Goal: Transaction & Acquisition: Purchase product/service

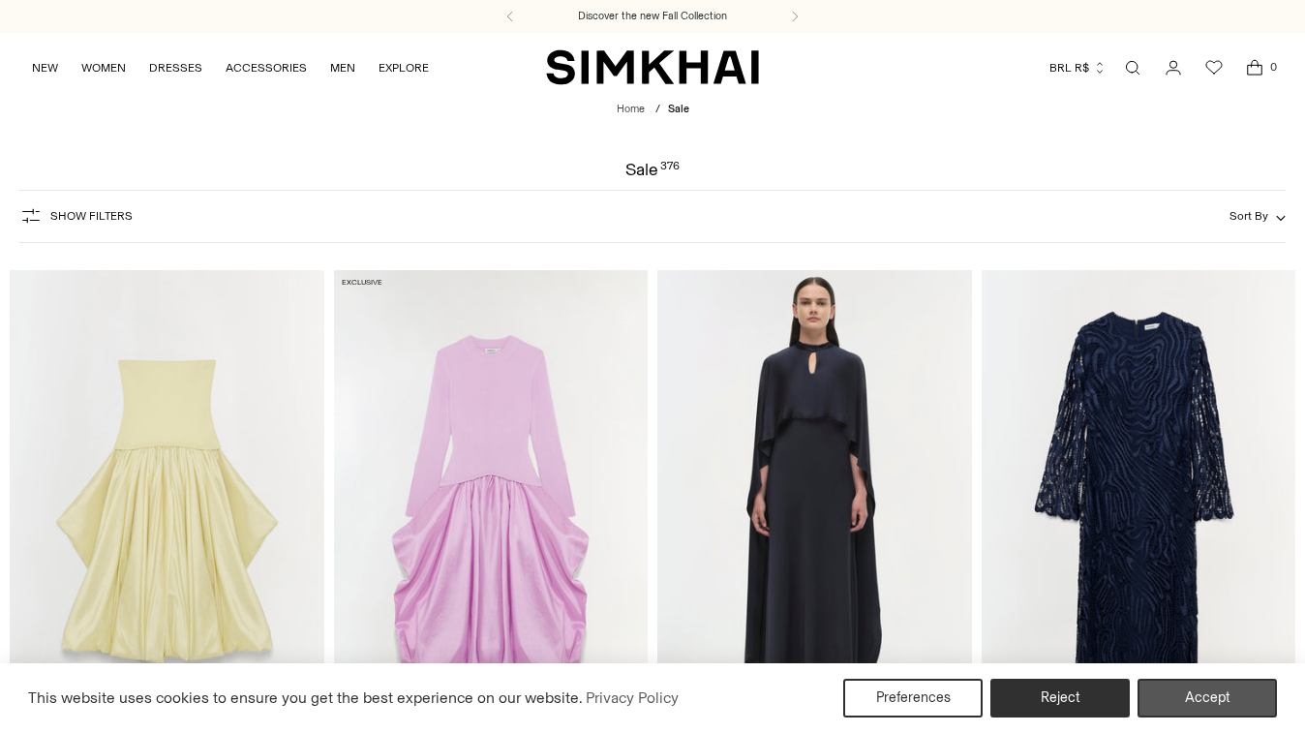
click at [1200, 702] on button "Accept" at bounding box center [1207, 698] width 139 height 39
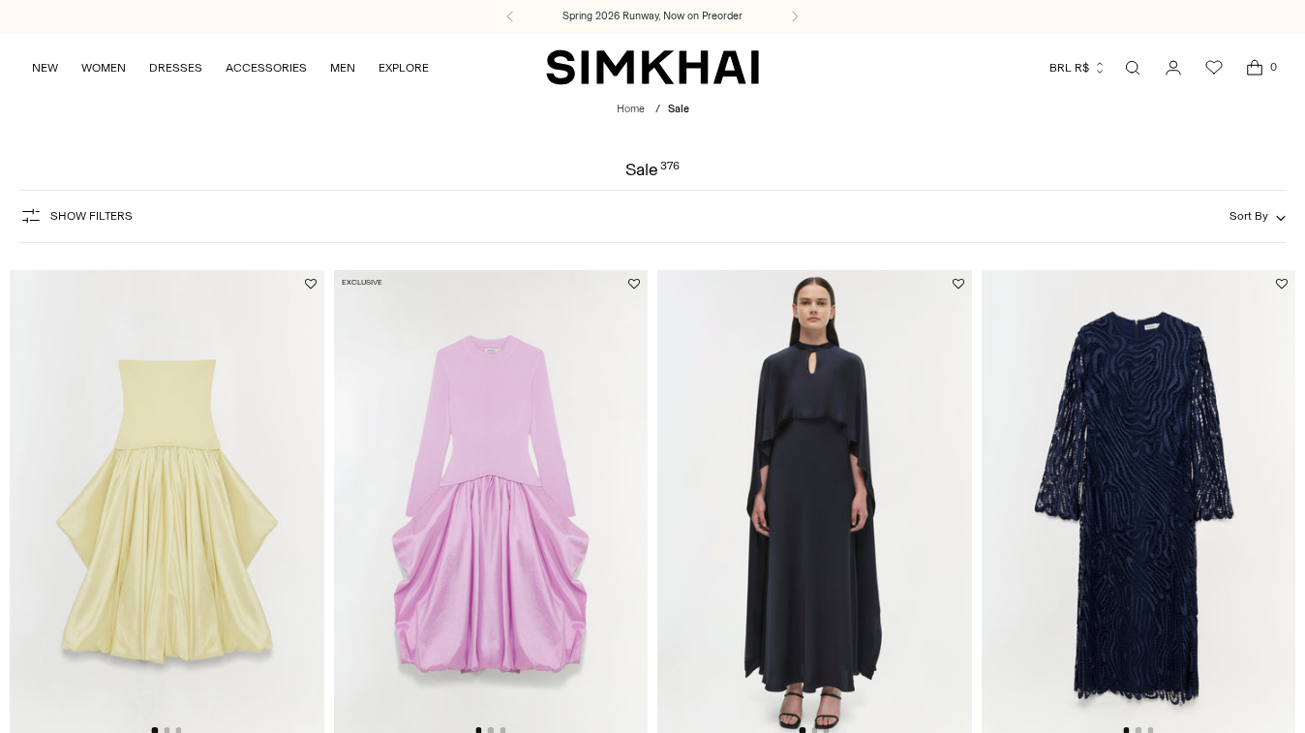
click at [1075, 74] on button "BRL R$" at bounding box center [1077, 67] width 57 height 43
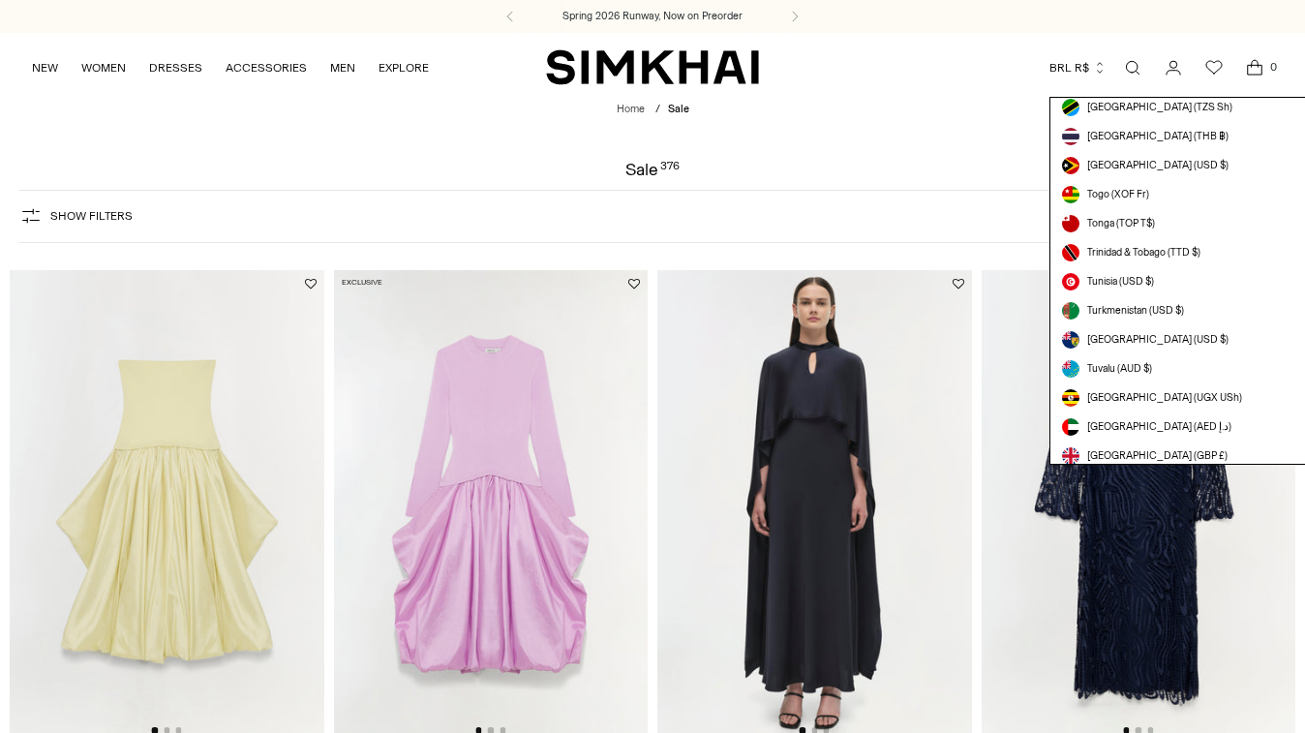
scroll to position [5248, 0]
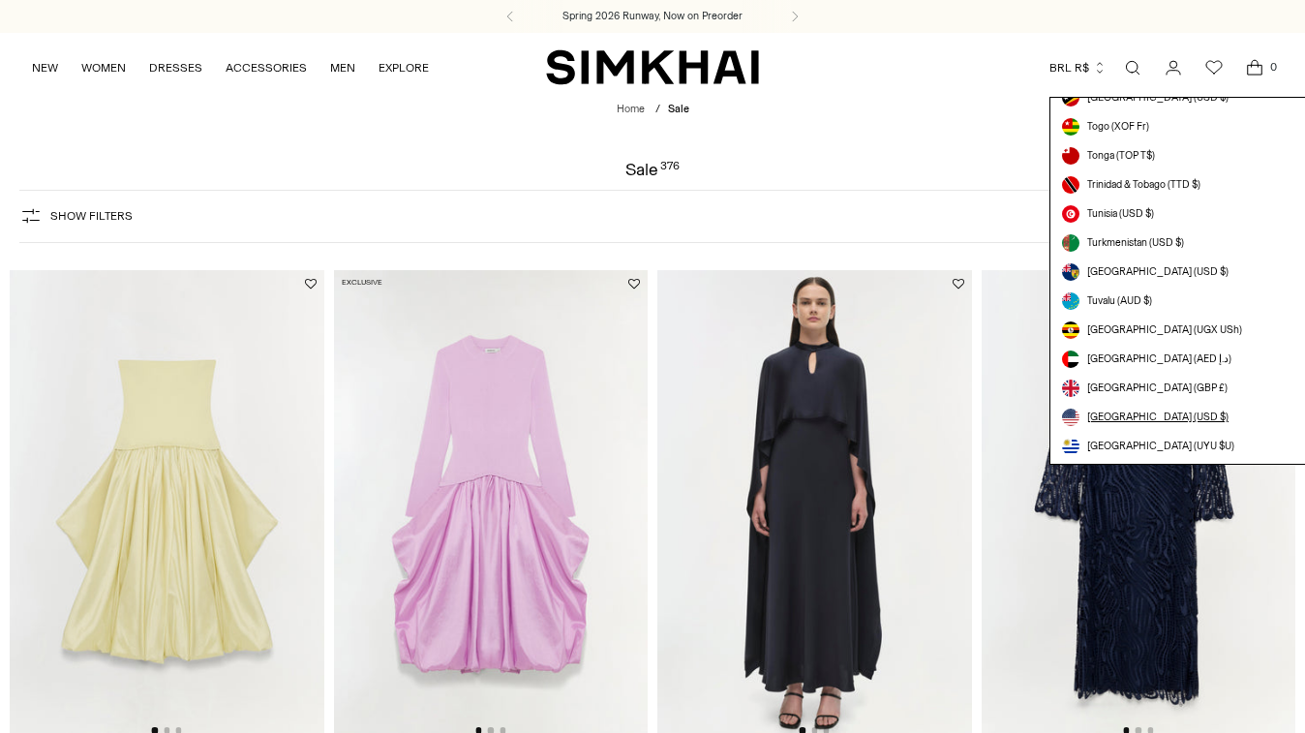
click at [1120, 411] on span "[GEOGRAPHIC_DATA] (USD $)" at bounding box center [1157, 417] width 141 height 15
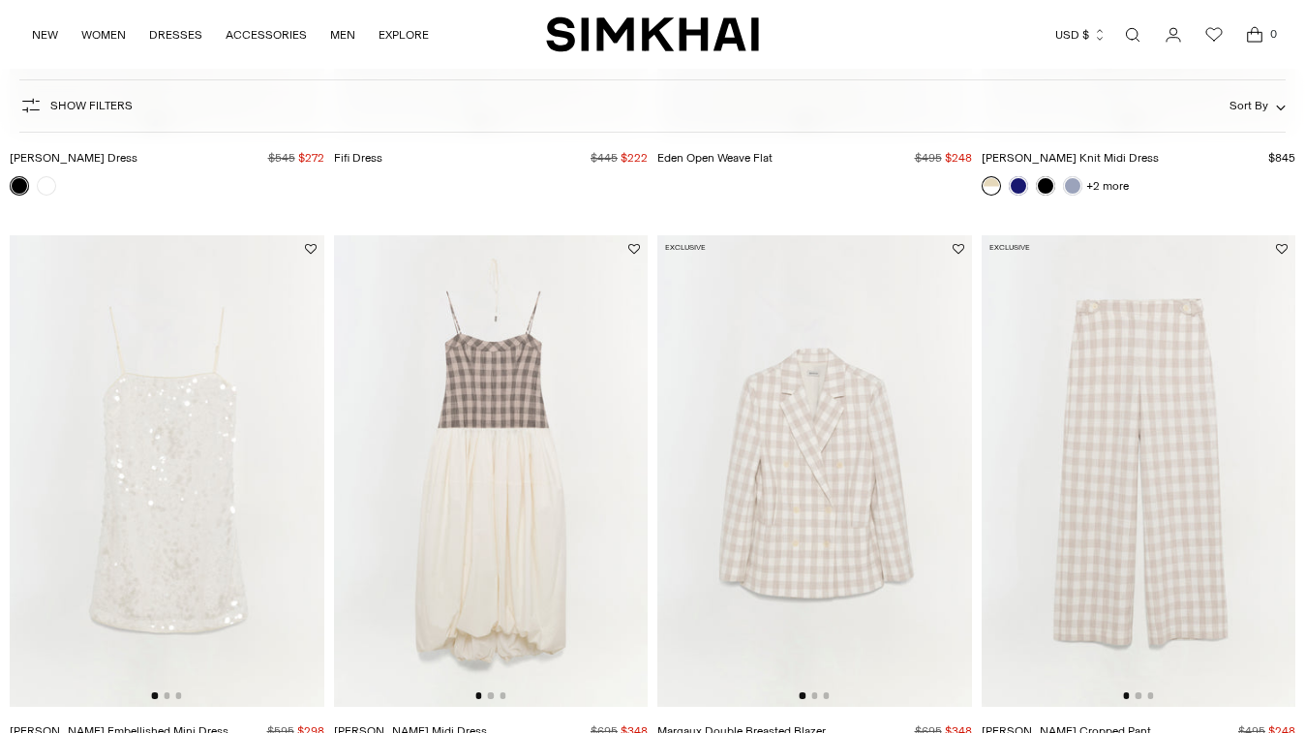
scroll to position [1664, 0]
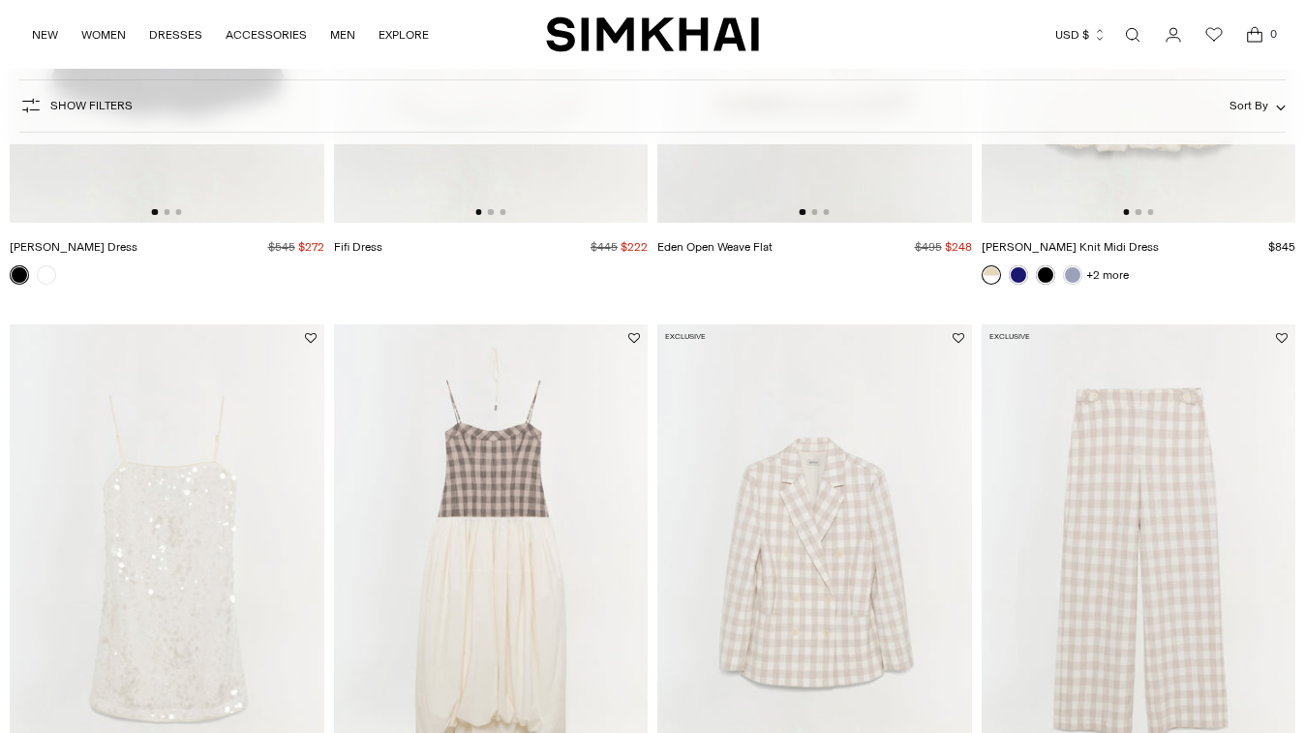
click at [261, 387] on img at bounding box center [167, 559] width 315 height 471
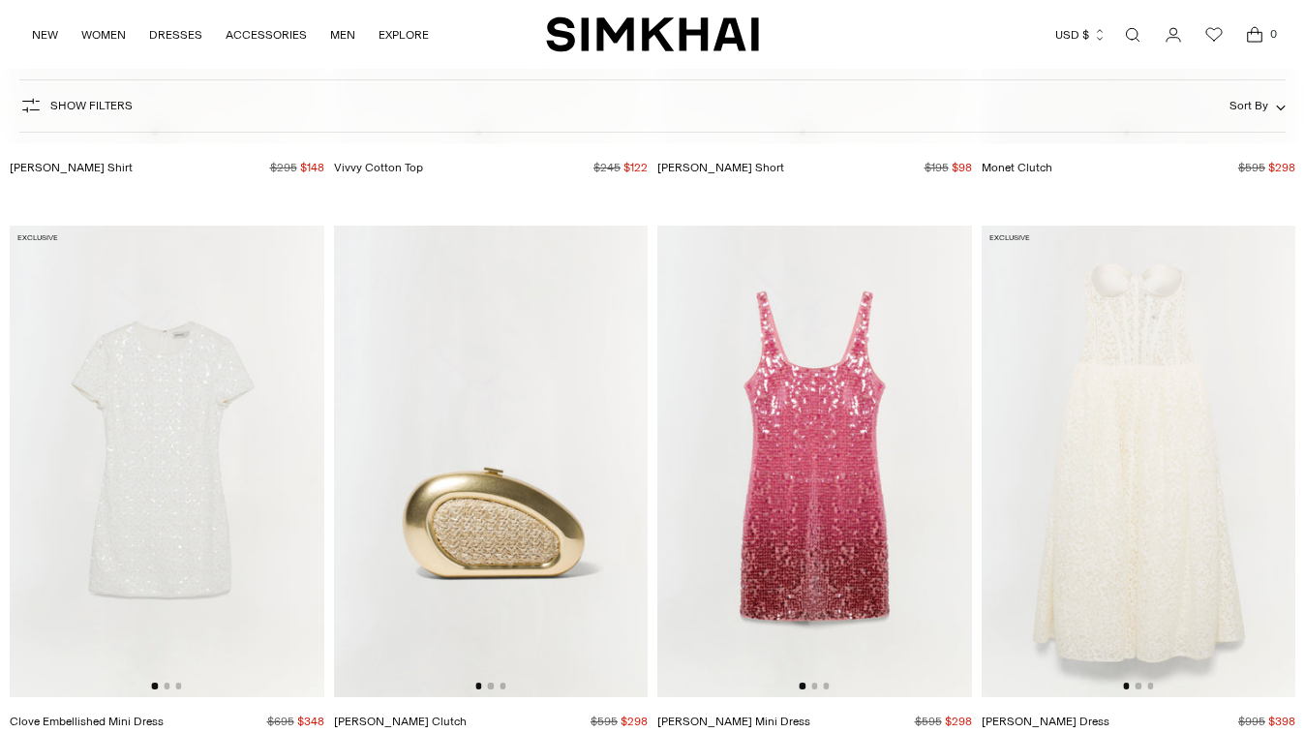
scroll to position [4629, 0]
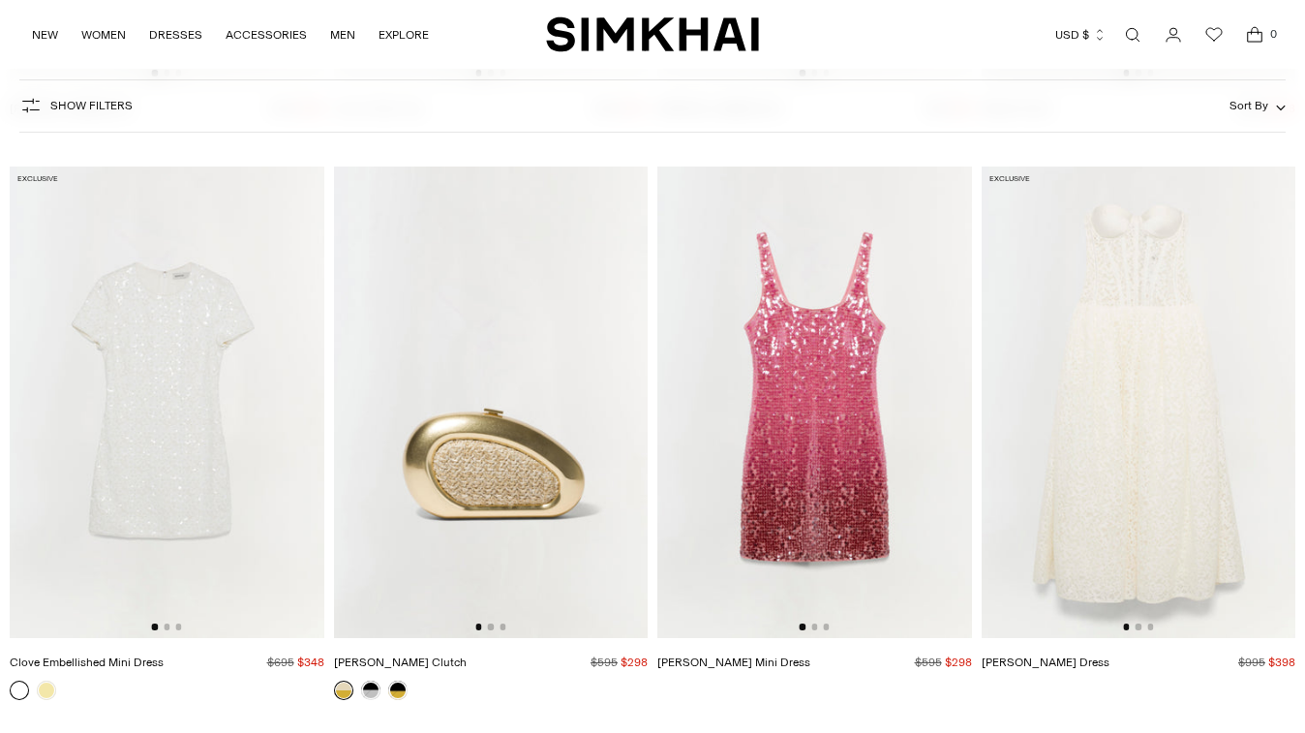
click at [1056, 444] on img at bounding box center [1139, 402] width 315 height 471
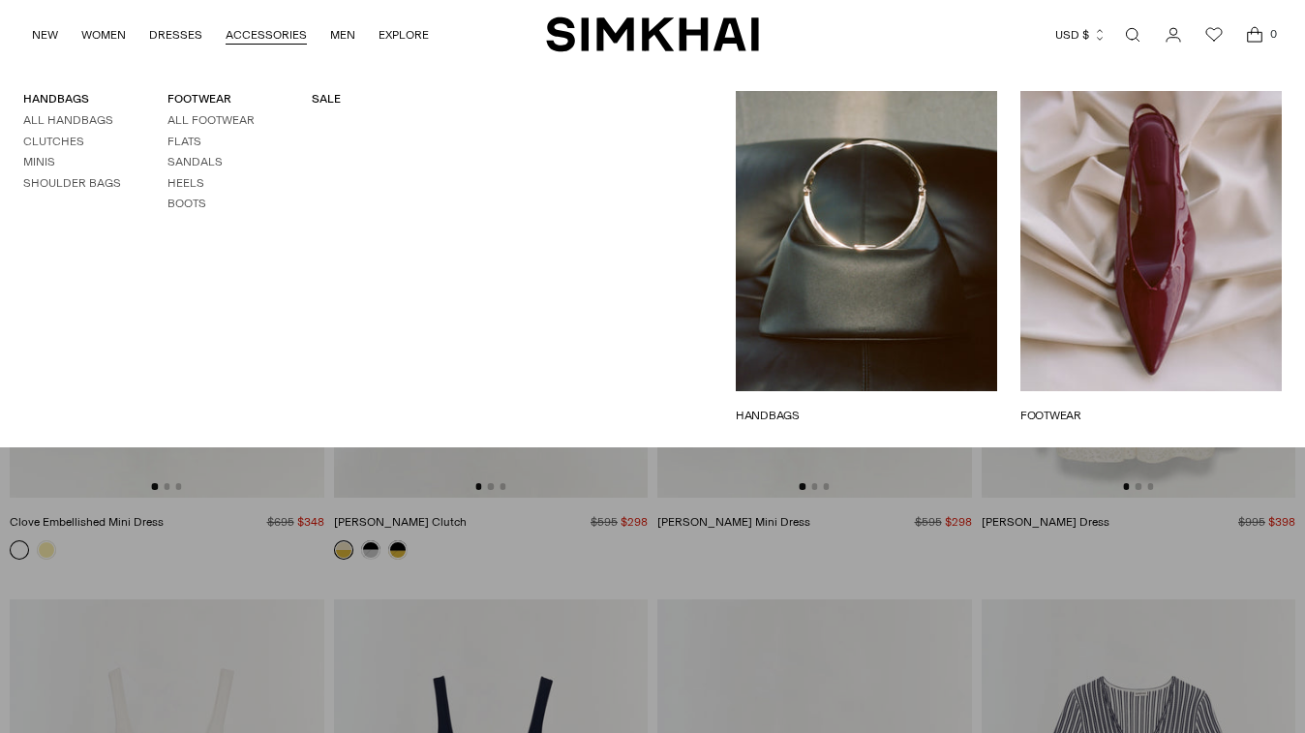
scroll to position [4902, 0]
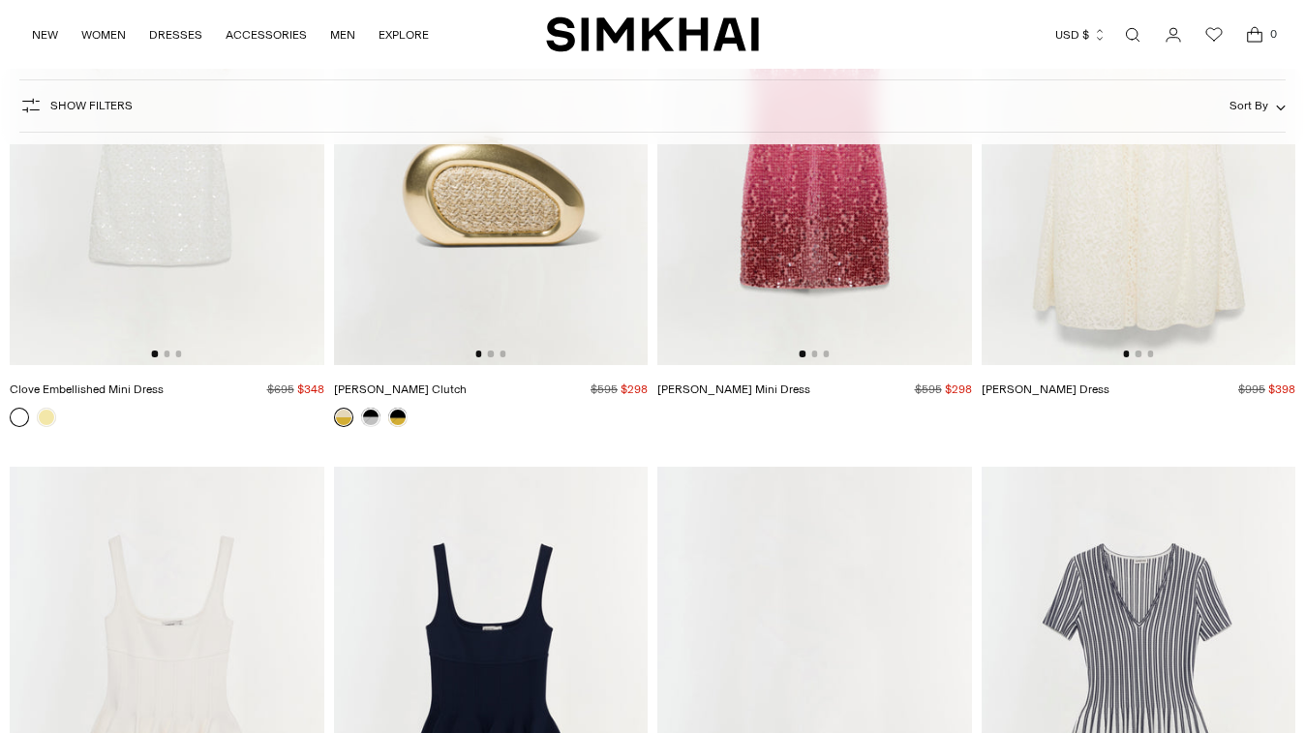
drag, startPoint x: 1297, startPoint y: 77, endPoint x: 1296, endPoint y: 104, distance: 26.2
click at [1297, 104] on form "Show Filters Show Filters Sort By Recommended Most Popular Newest" at bounding box center [652, 106] width 1305 height 76
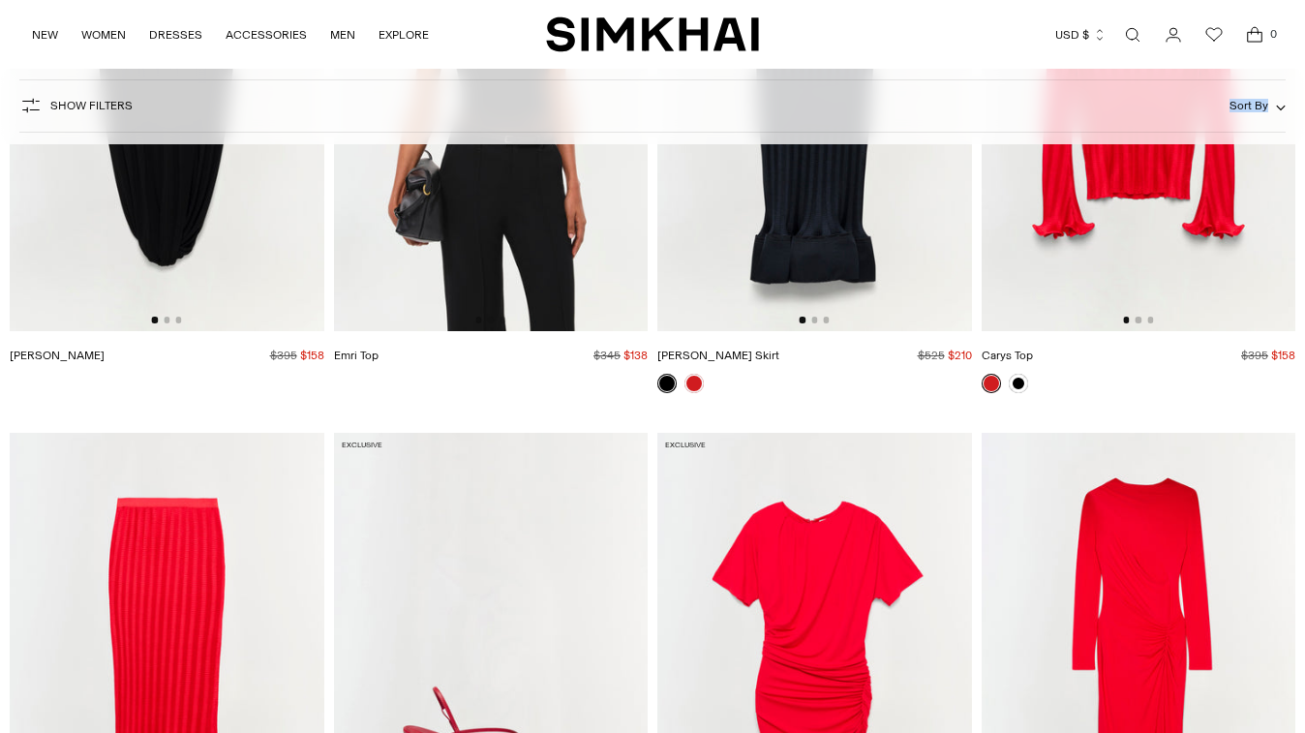
scroll to position [9111, 0]
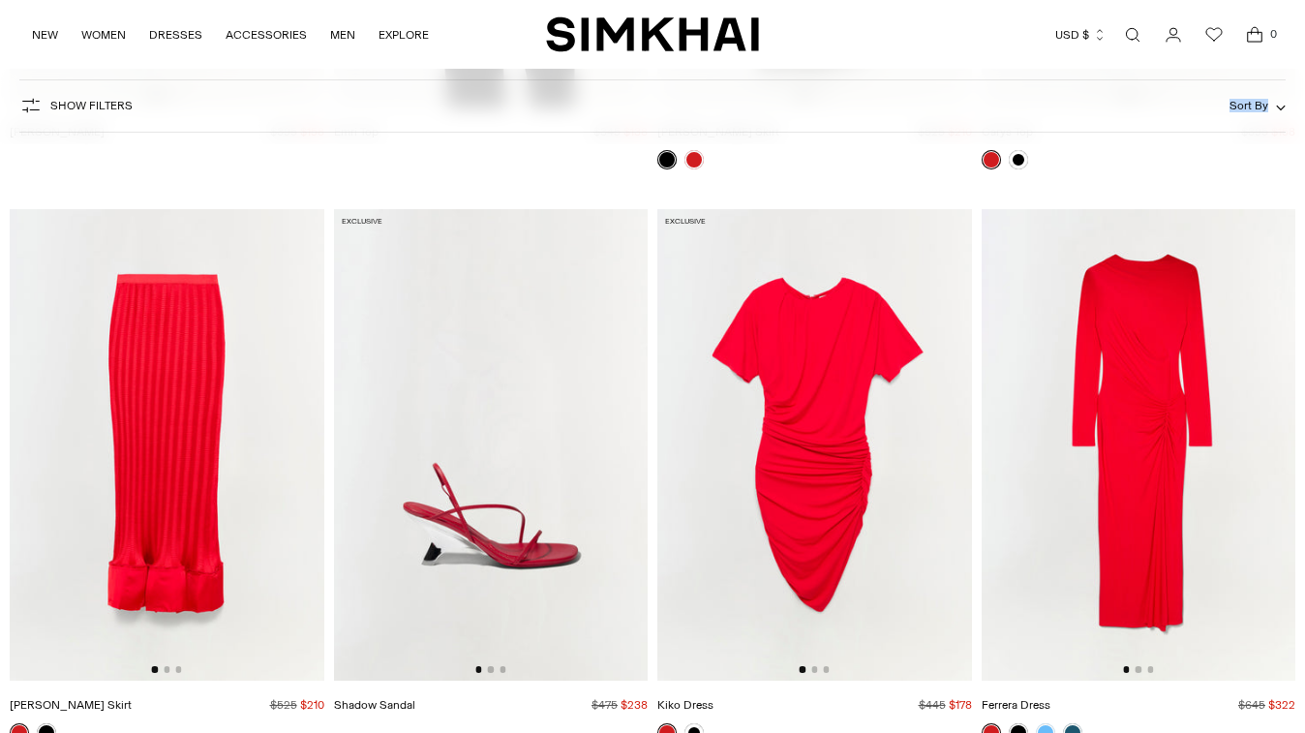
click at [229, 452] on img at bounding box center [167, 444] width 315 height 471
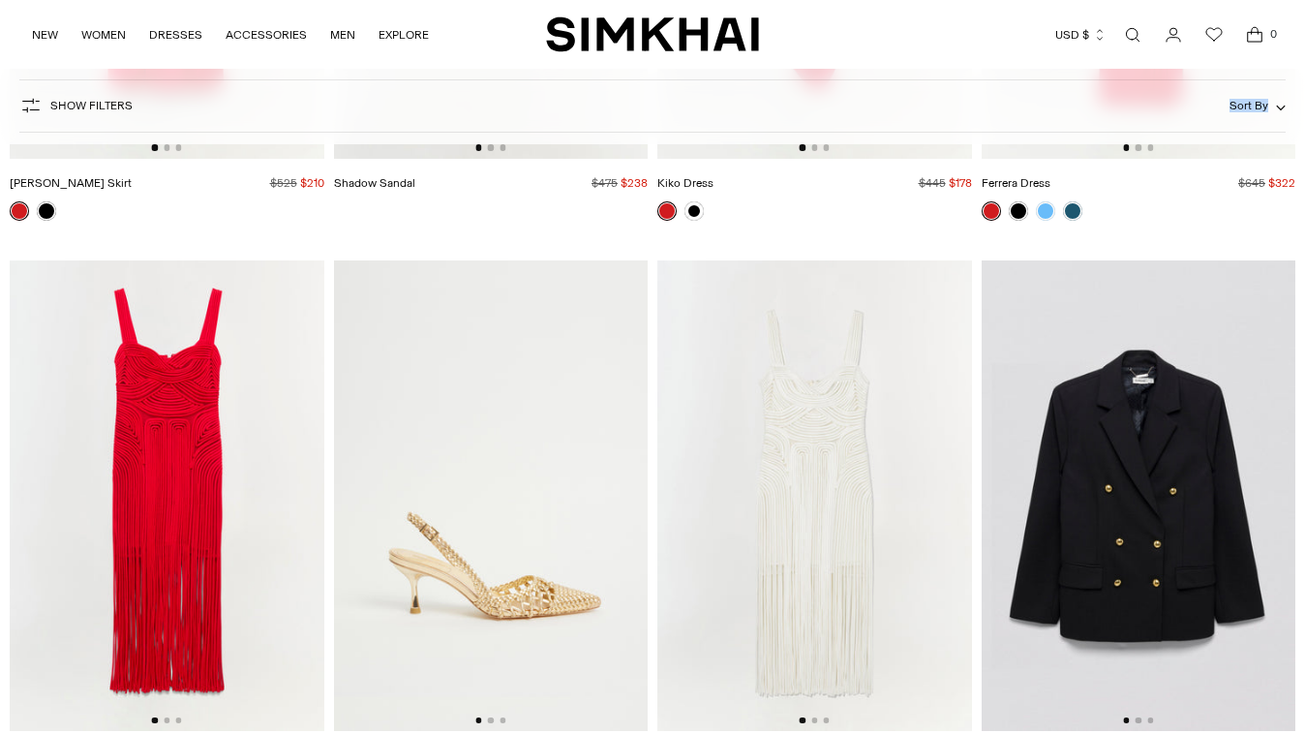
scroll to position [9749, 0]
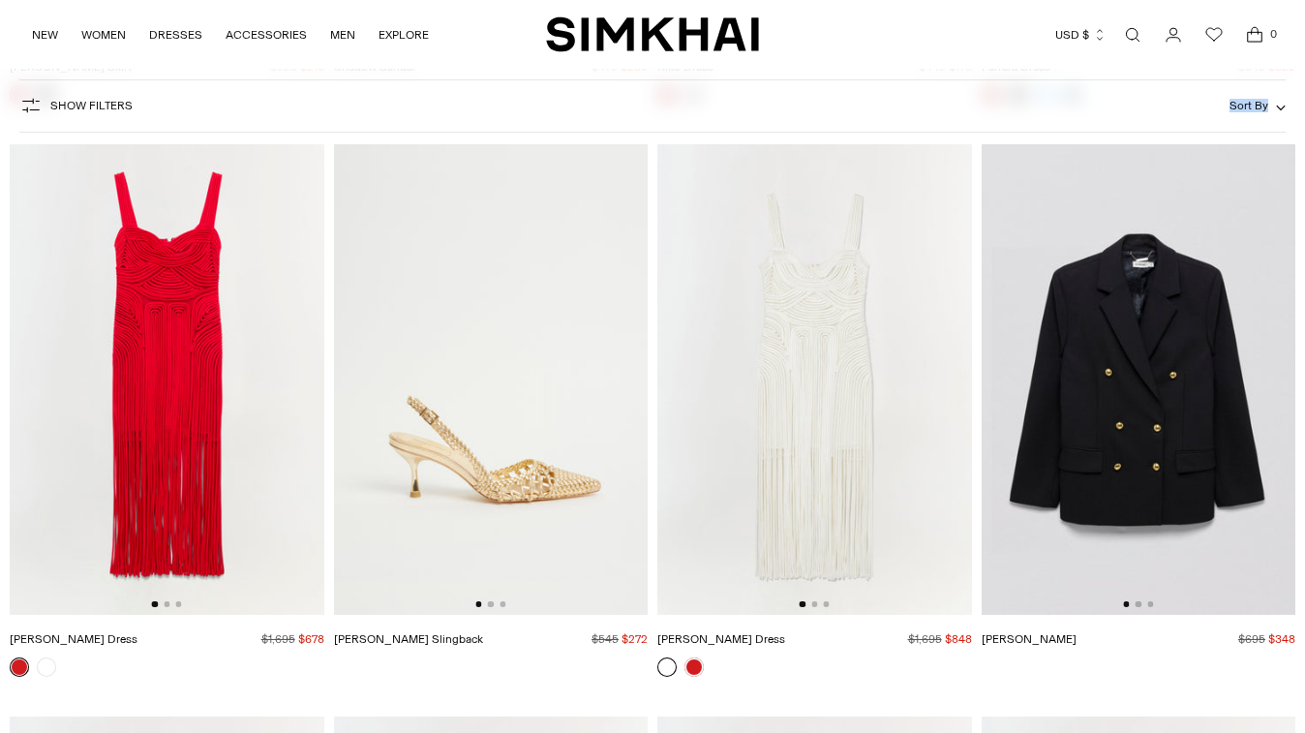
click at [226, 410] on img at bounding box center [167, 379] width 315 height 471
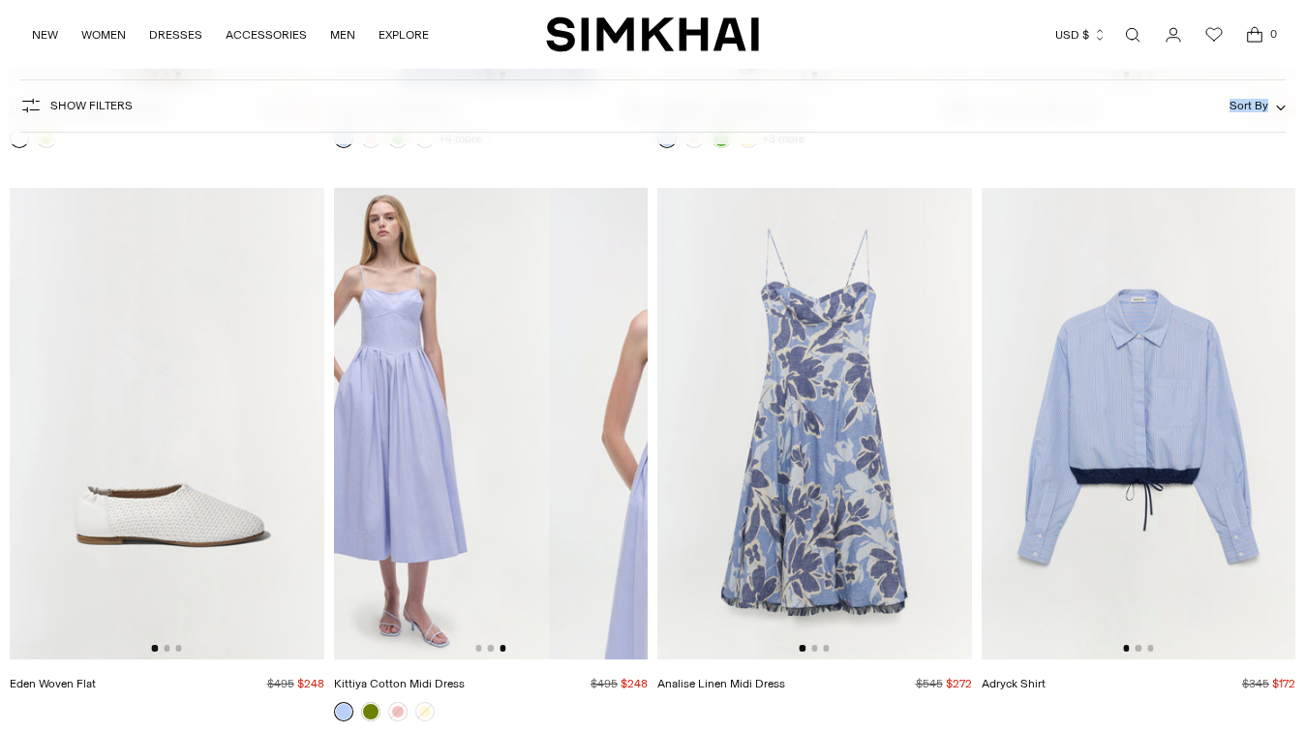
scroll to position [0, 0]
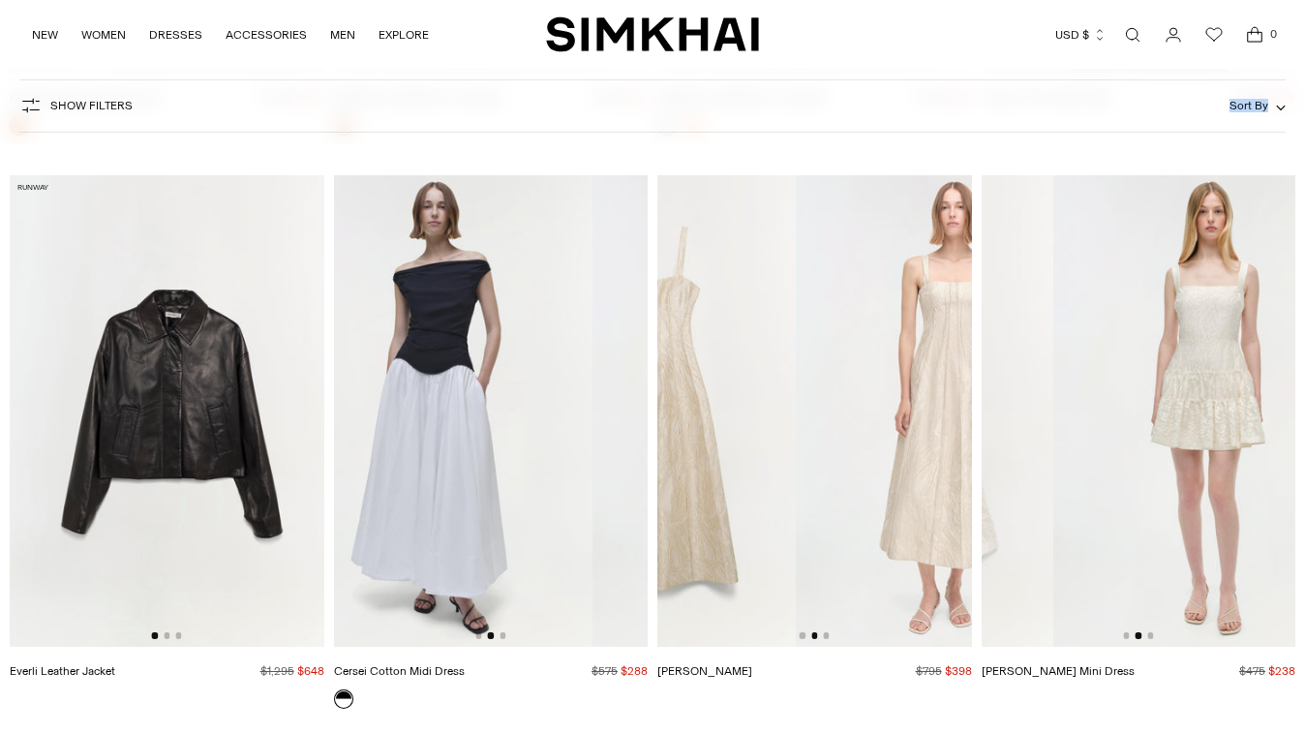
click at [514, 377] on img at bounding box center [435, 410] width 315 height 471
click at [27, 51] on div "NEW WOMEN New Arrivals Shop All Spring 2026 Preorder Fall 2025 Best Sellers Exc…" at bounding box center [652, 34] width 1305 height 69
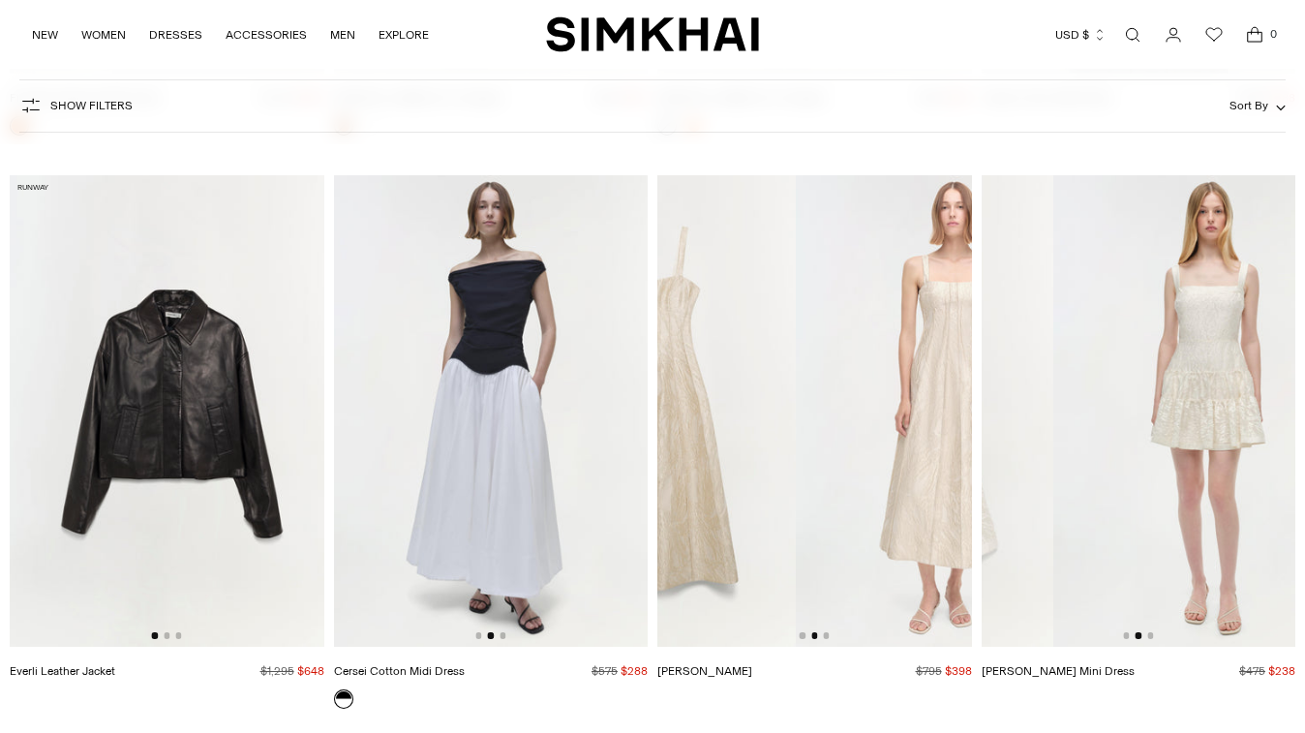
click at [48, 56] on ul "NEW WOMEN New Arrivals Shop All Spring 2026 Preorder Fall 2025 Best Sellers Exc…" at bounding box center [230, 35] width 397 height 46
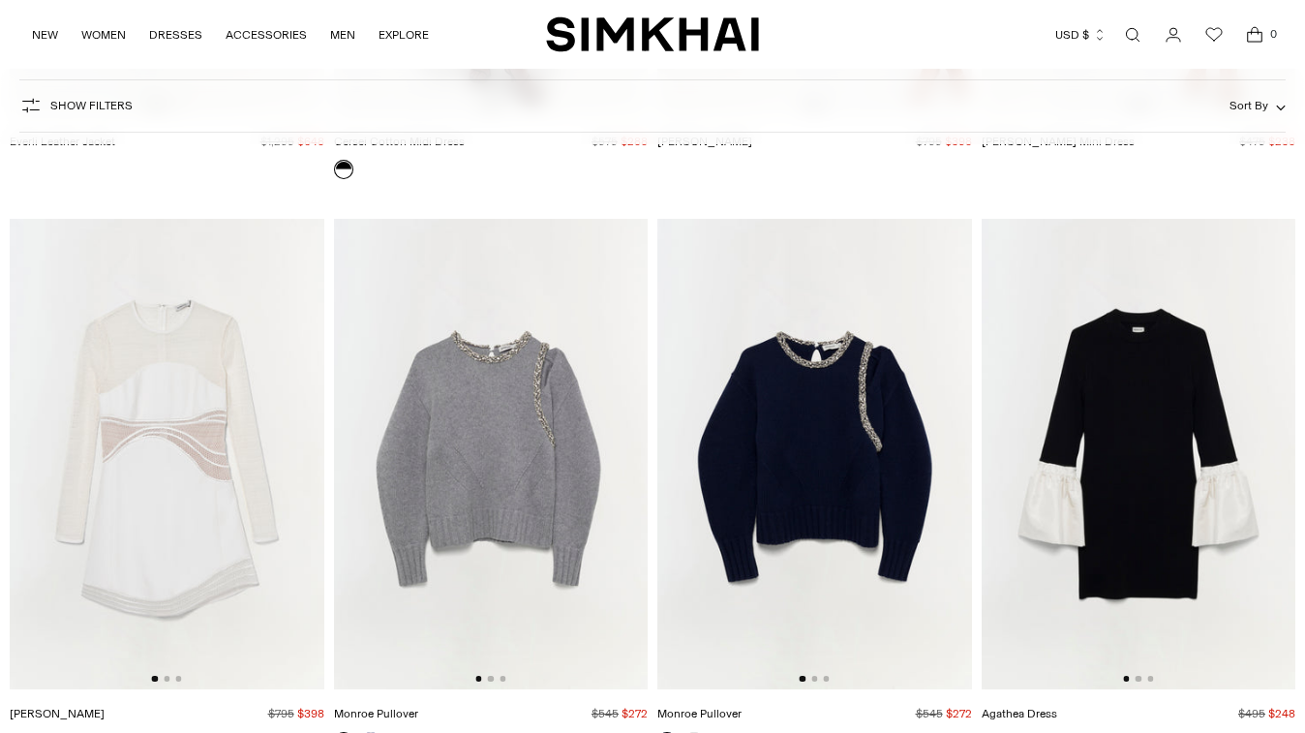
scroll to position [21053, 0]
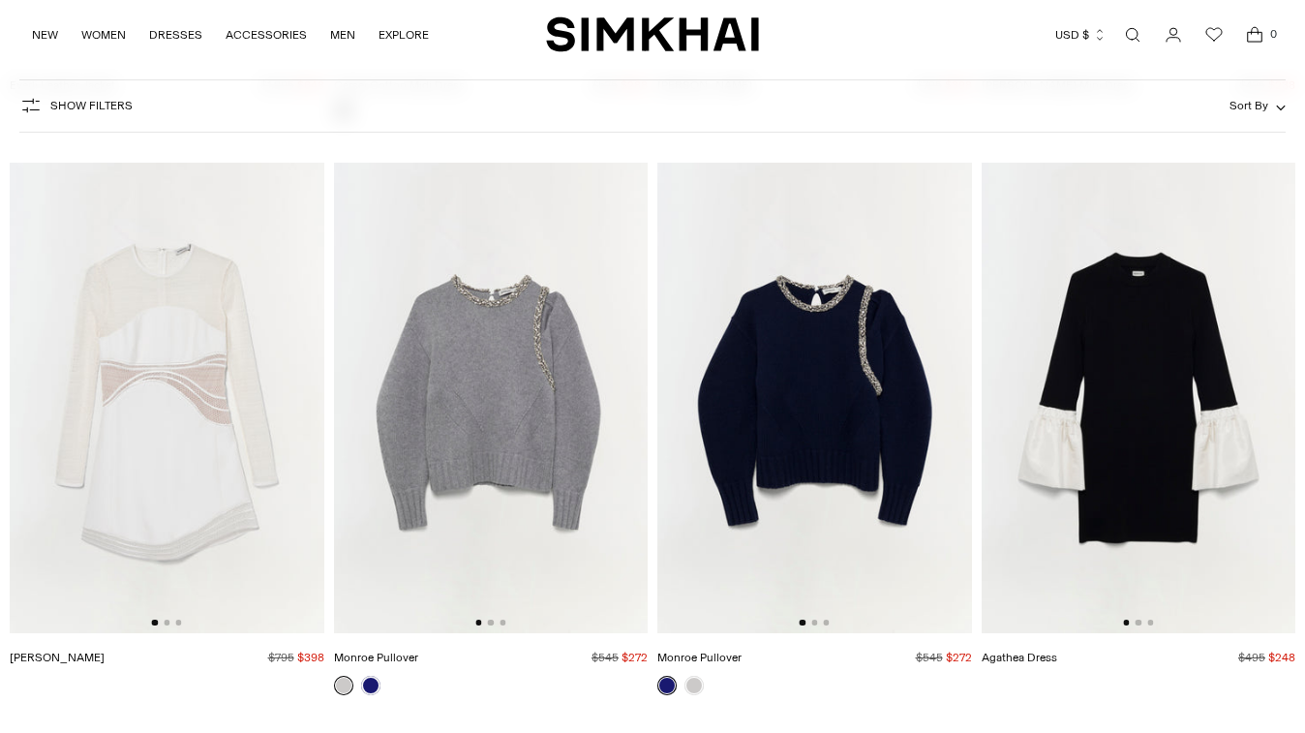
click at [510, 435] on img at bounding box center [491, 398] width 315 height 471
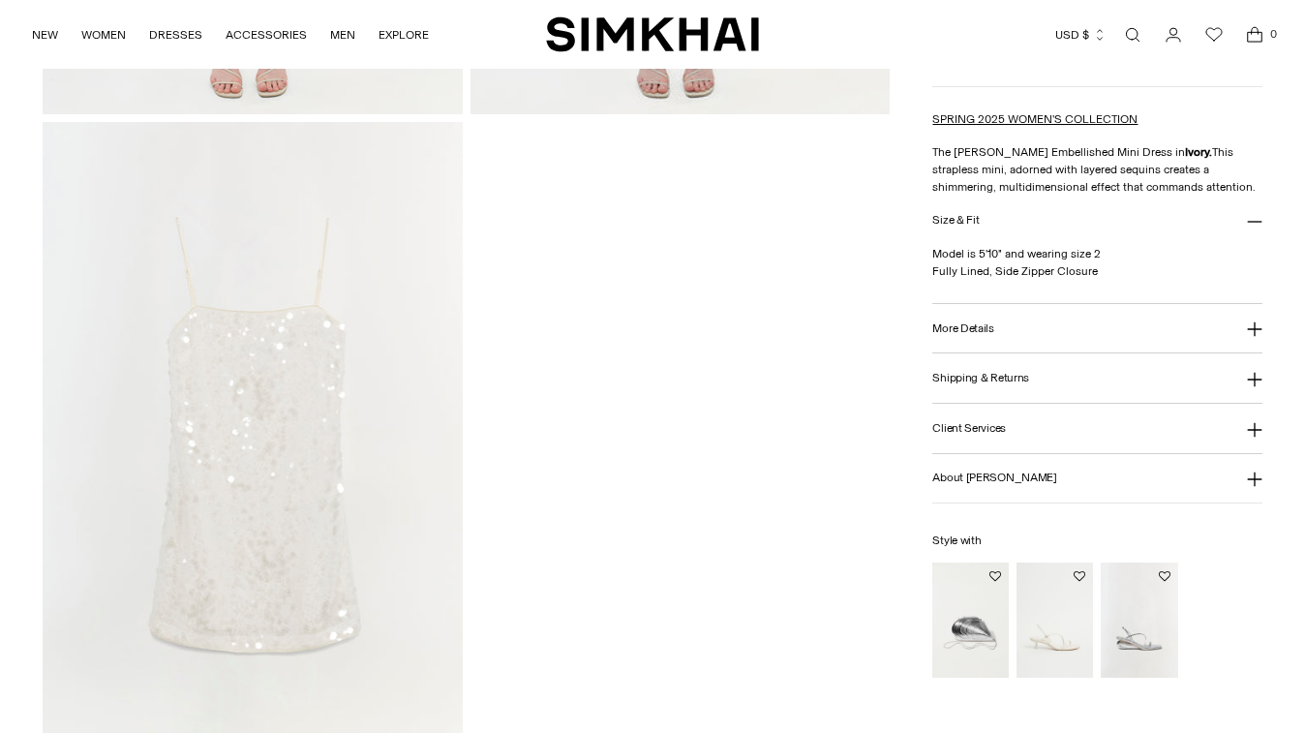
scroll to position [1108, 0]
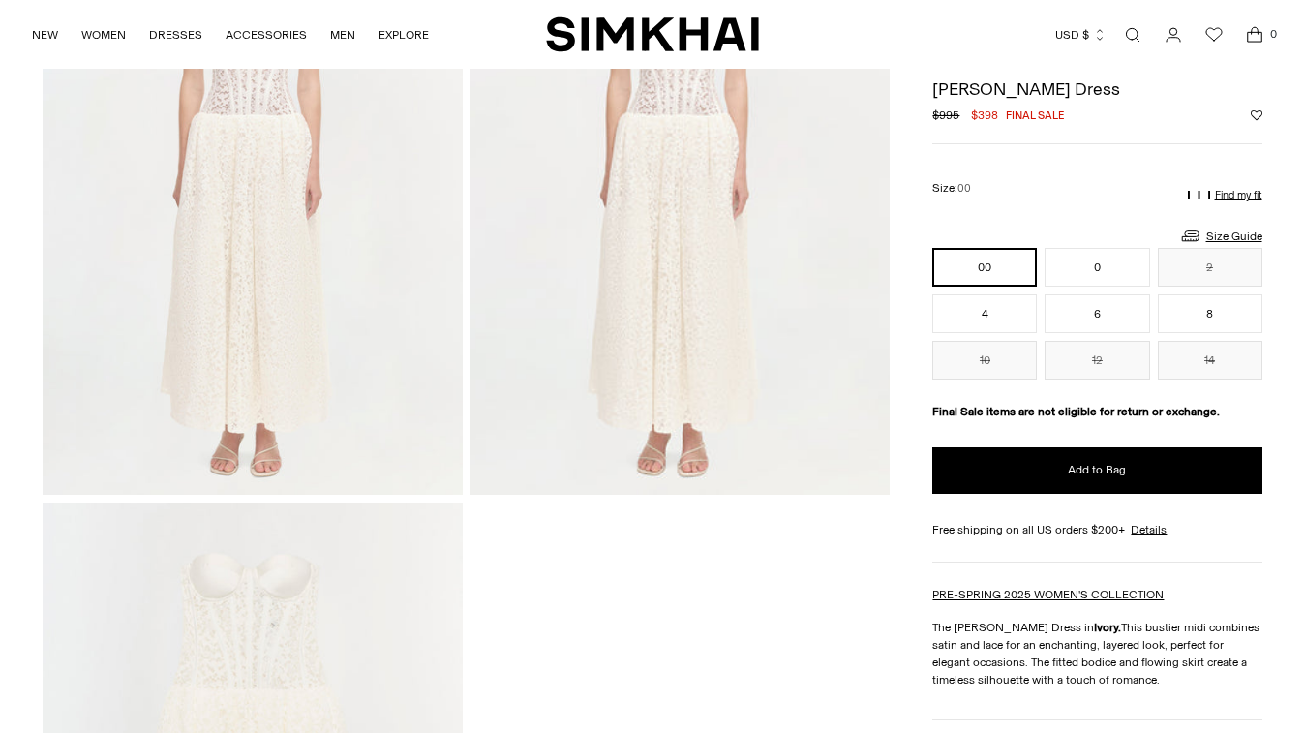
scroll to position [1193, 0]
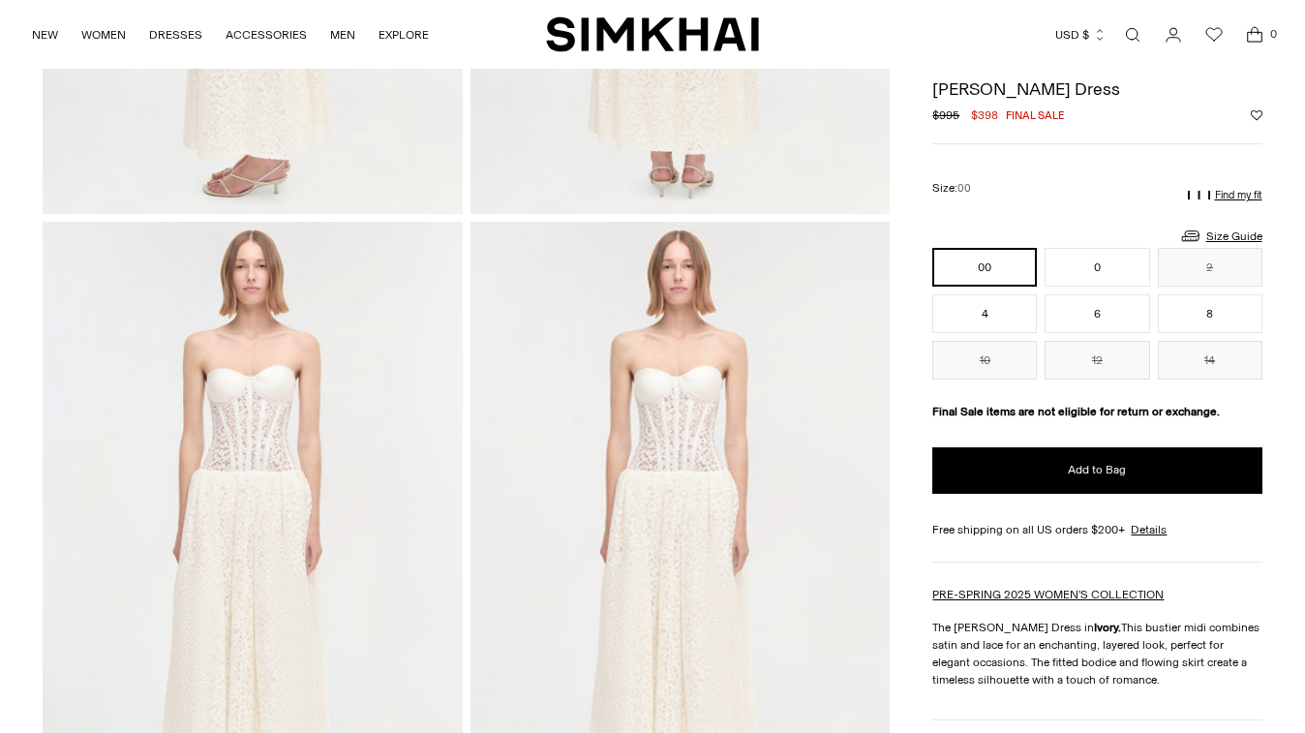
click at [739, 374] on img at bounding box center [680, 536] width 419 height 629
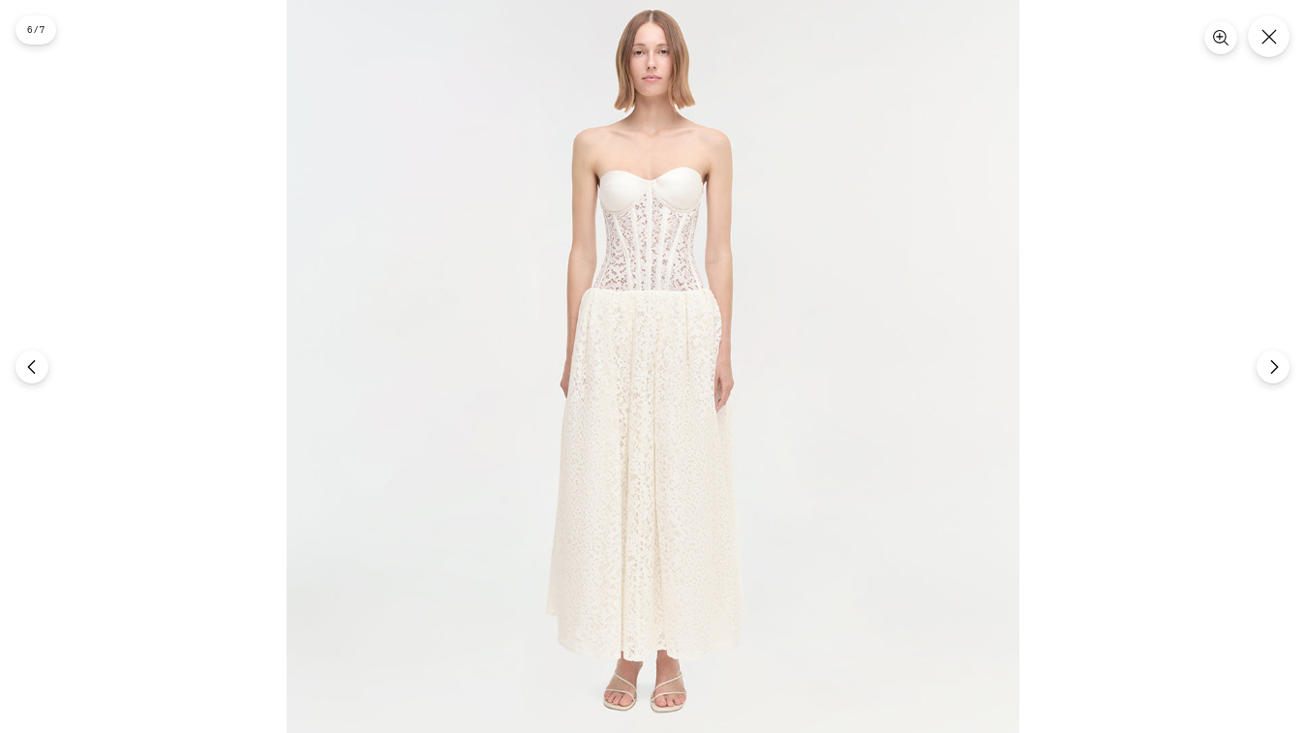
click at [638, 285] on img at bounding box center [653, 366] width 733 height 733
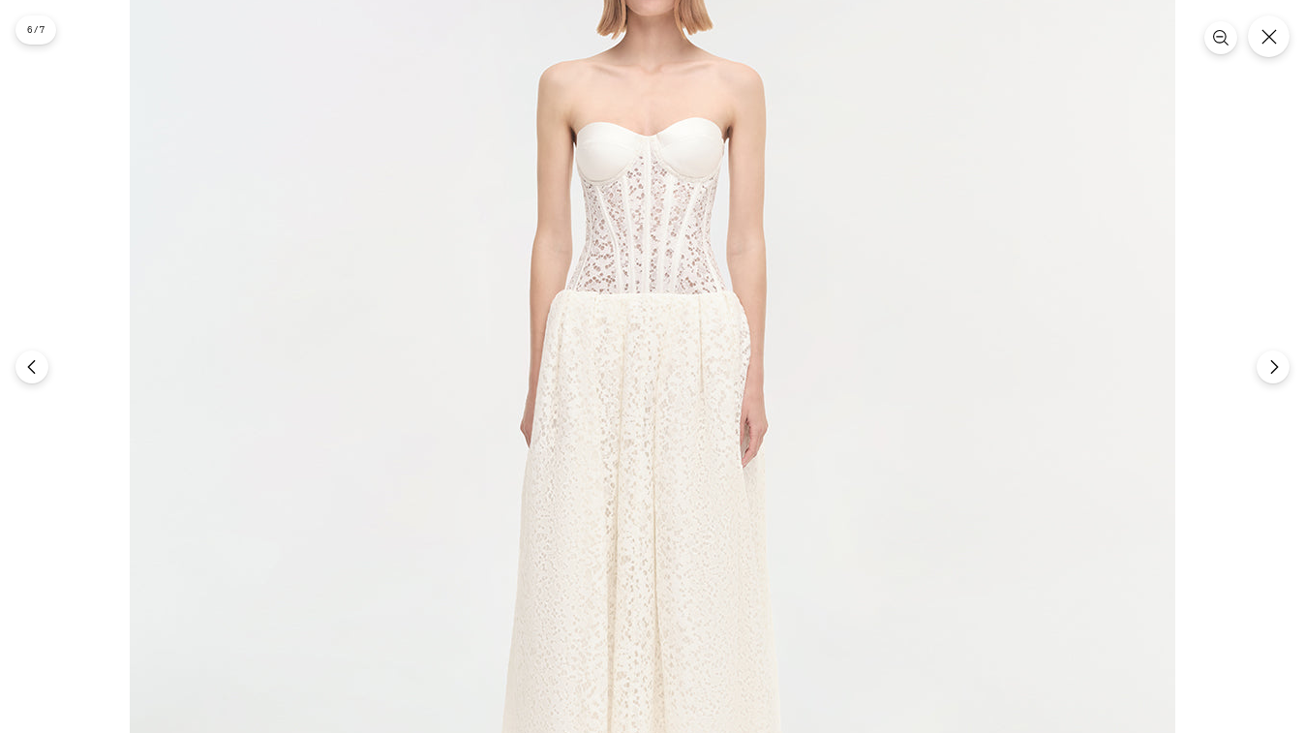
click at [638, 285] on img at bounding box center [653, 402] width 1046 height 1046
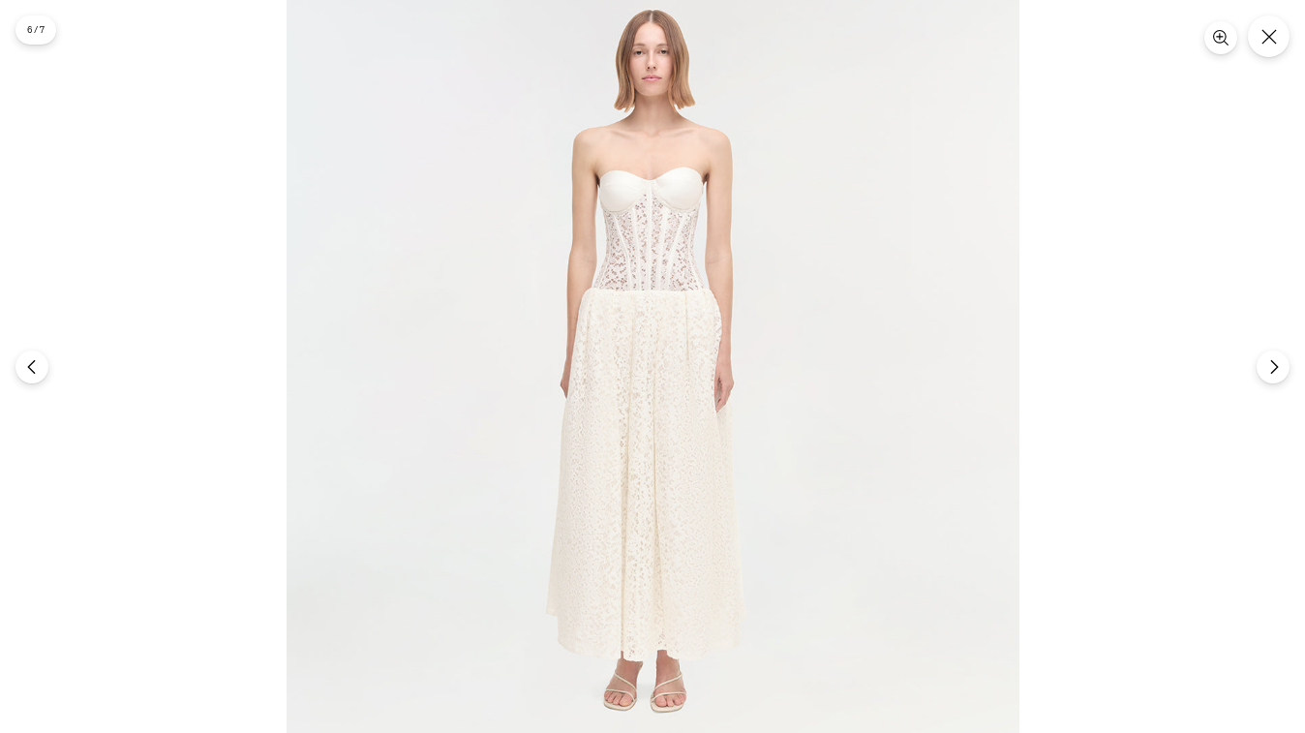
click at [638, 285] on img at bounding box center [653, 366] width 733 height 733
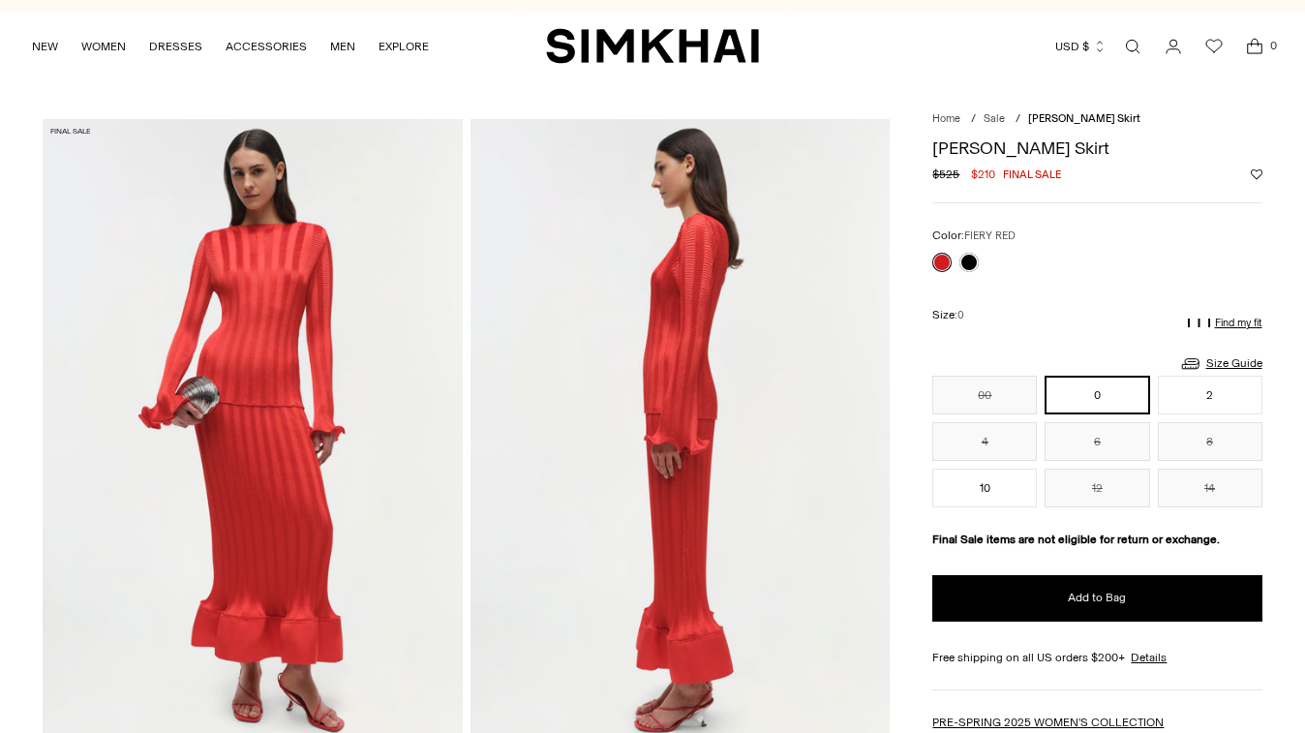
scroll to position [25, 0]
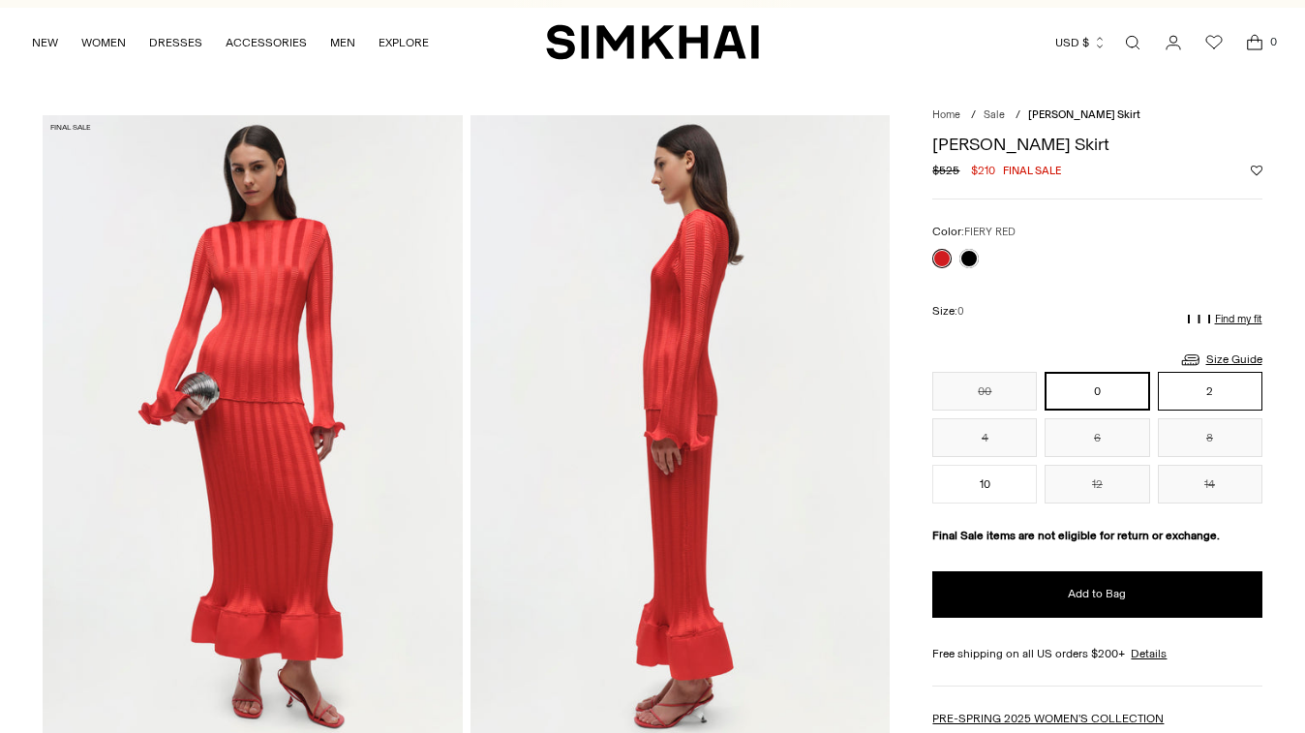
click at [1199, 384] on button "2" at bounding box center [1210, 391] width 105 height 39
click at [997, 438] on button "4" at bounding box center [984, 437] width 105 height 39
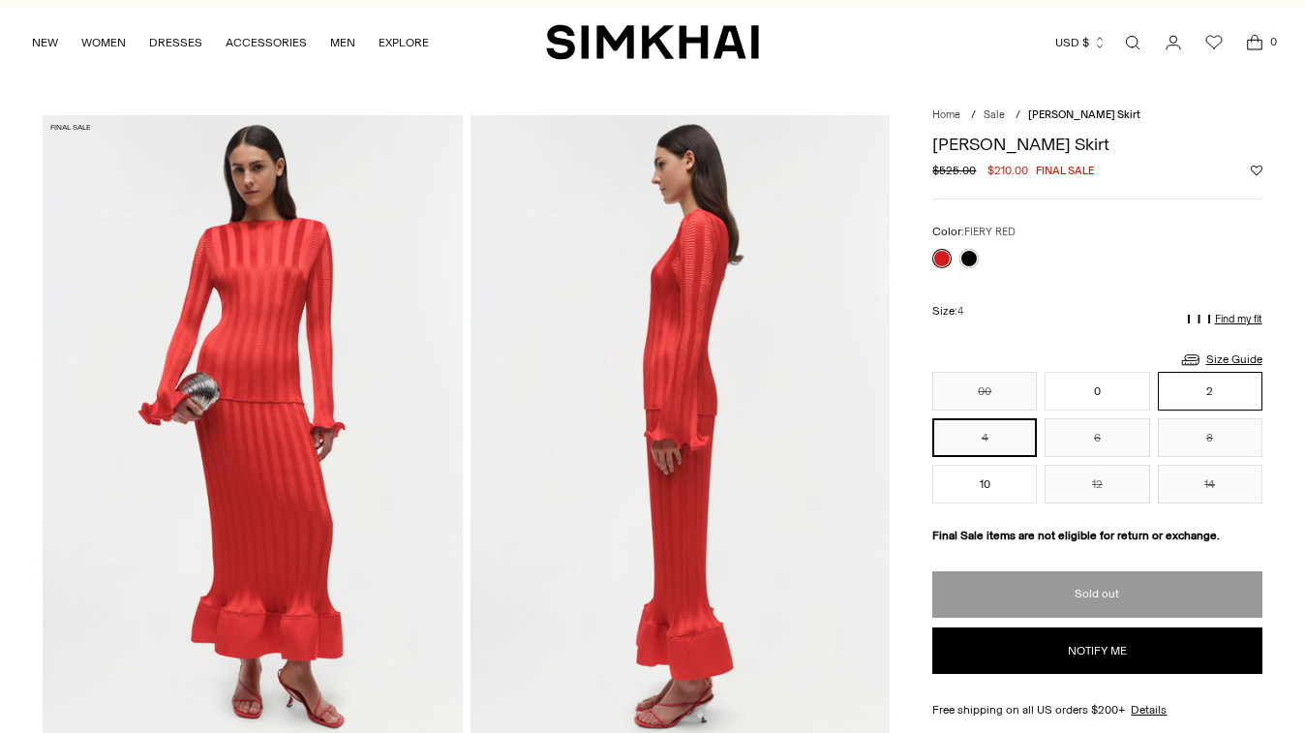
click at [1194, 393] on button "2" at bounding box center [1210, 391] width 105 height 39
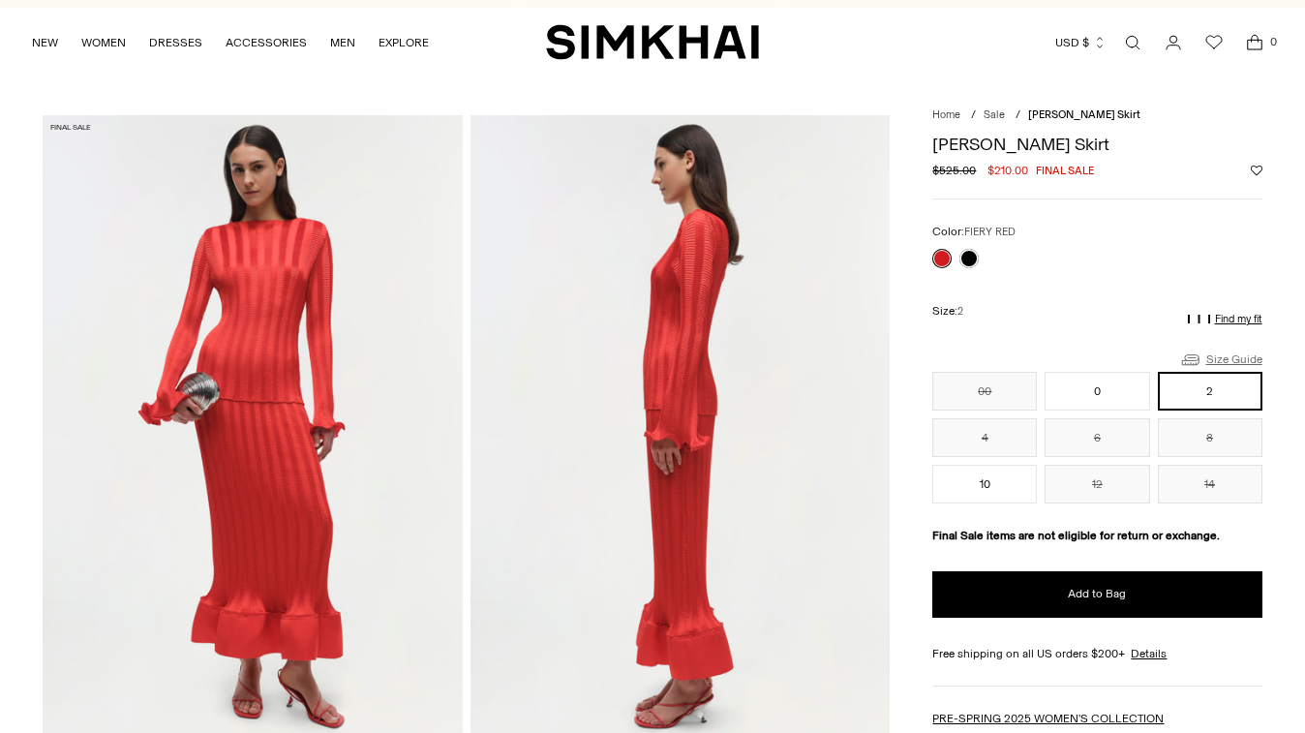
click at [1224, 360] on link "Size Guide" at bounding box center [1220, 360] width 83 height 24
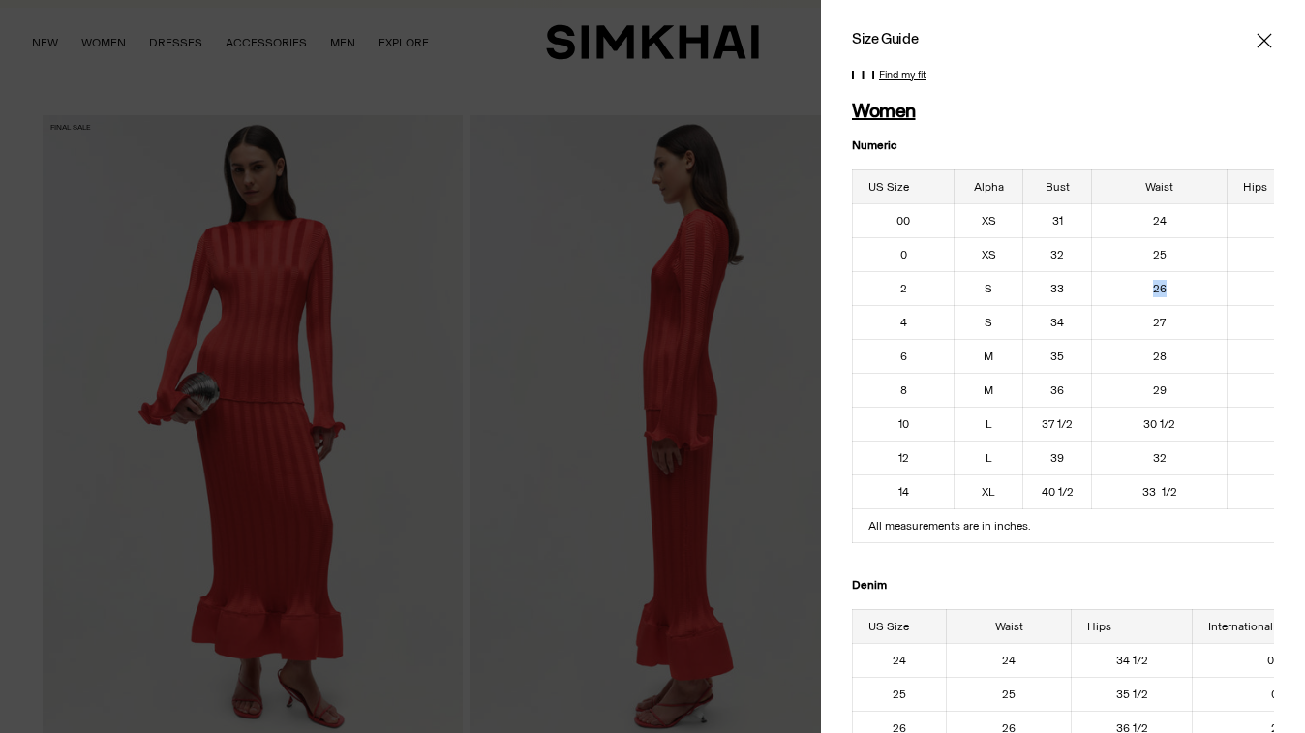
drag, startPoint x: 1154, startPoint y: 288, endPoint x: 1165, endPoint y: 295, distance: 12.6
click at [1165, 295] on td "26" at bounding box center [1160, 288] width 136 height 34
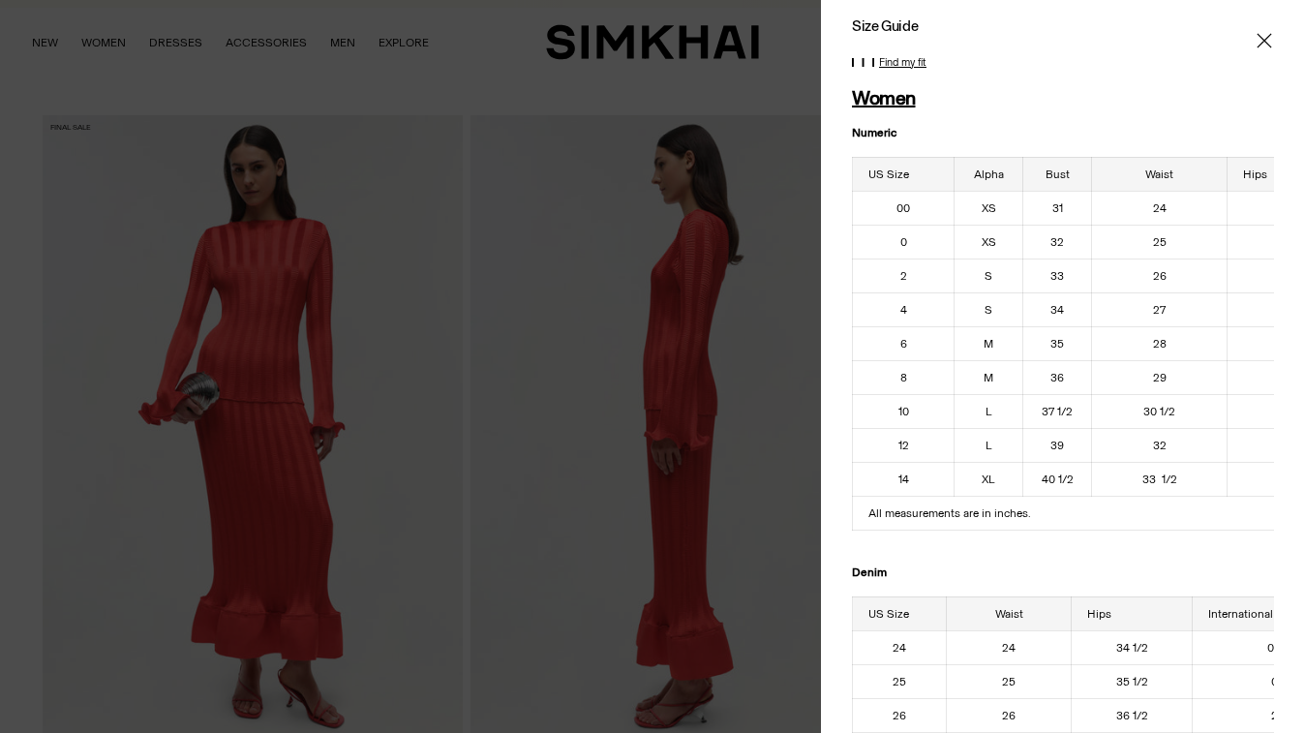
scroll to position [15, 0]
click at [1166, 305] on td "27" at bounding box center [1160, 307] width 136 height 34
click at [1260, 49] on icon "Close" at bounding box center [1264, 40] width 15 height 19
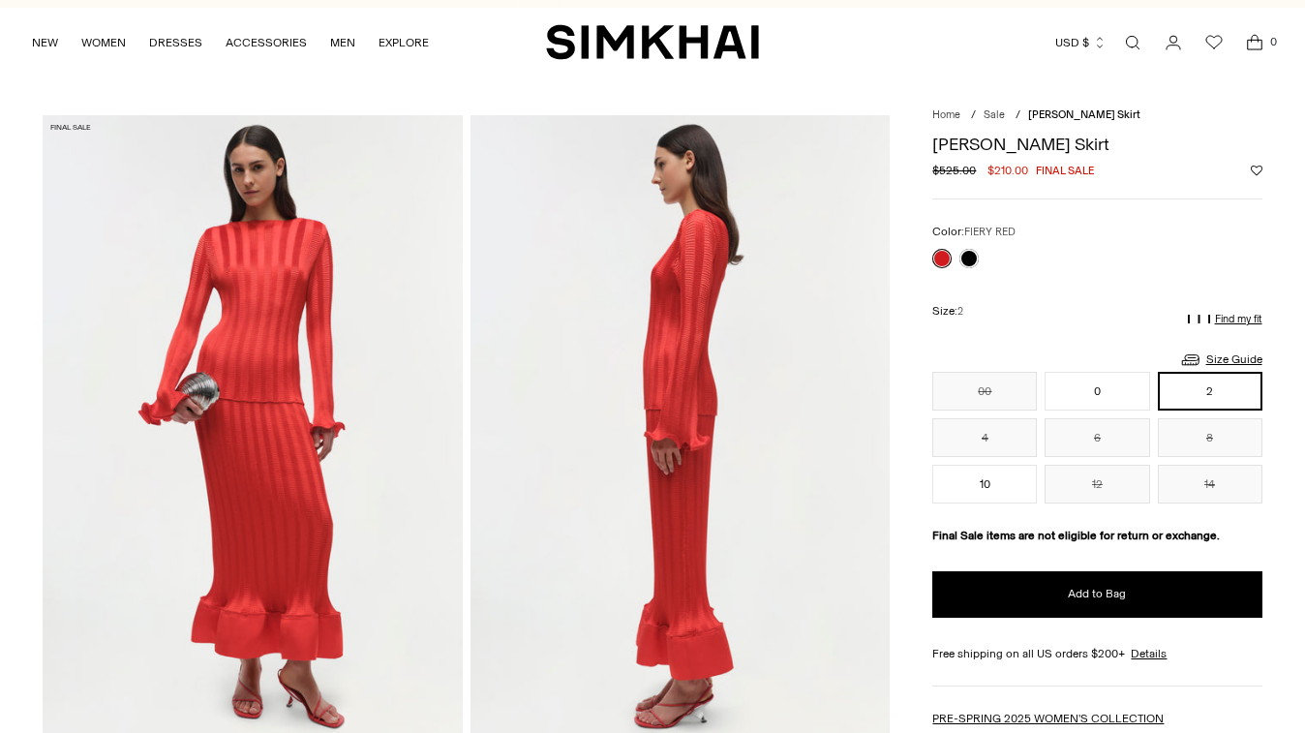
scroll to position [0, 0]
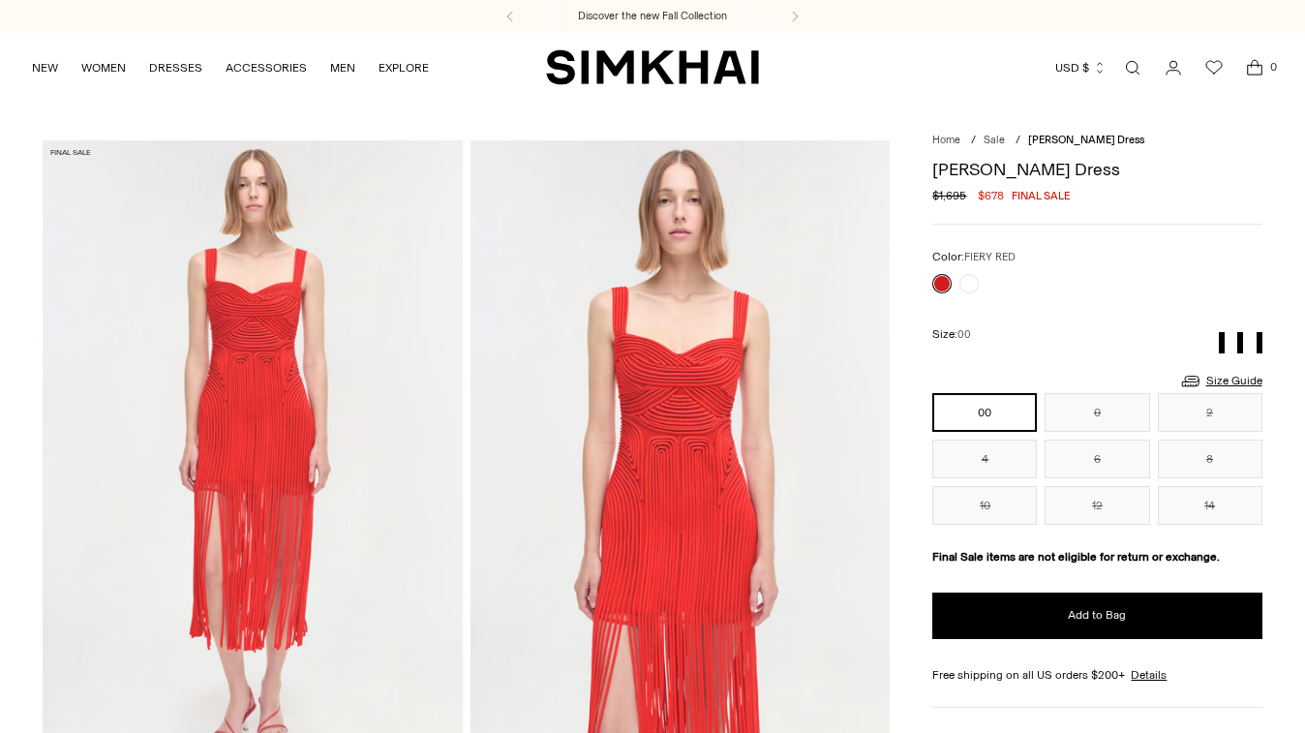
scroll to position [16, 0]
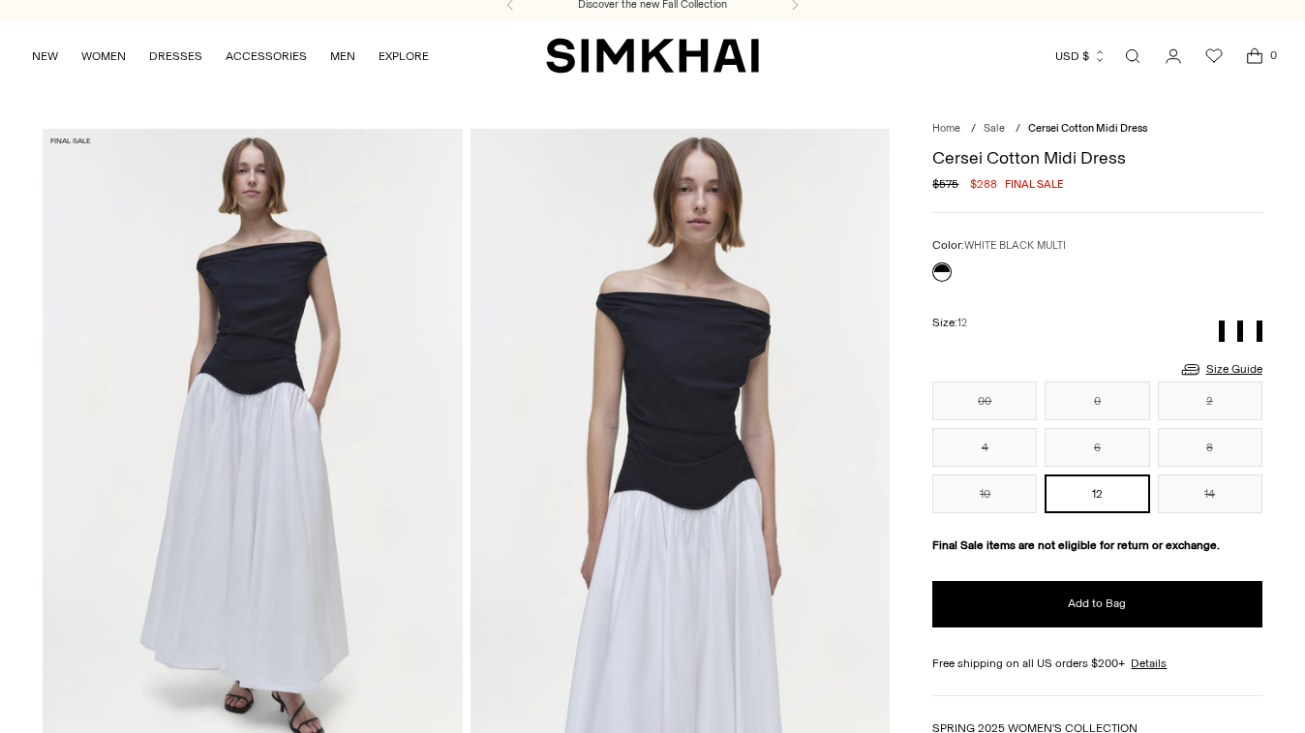
scroll to position [12, 0]
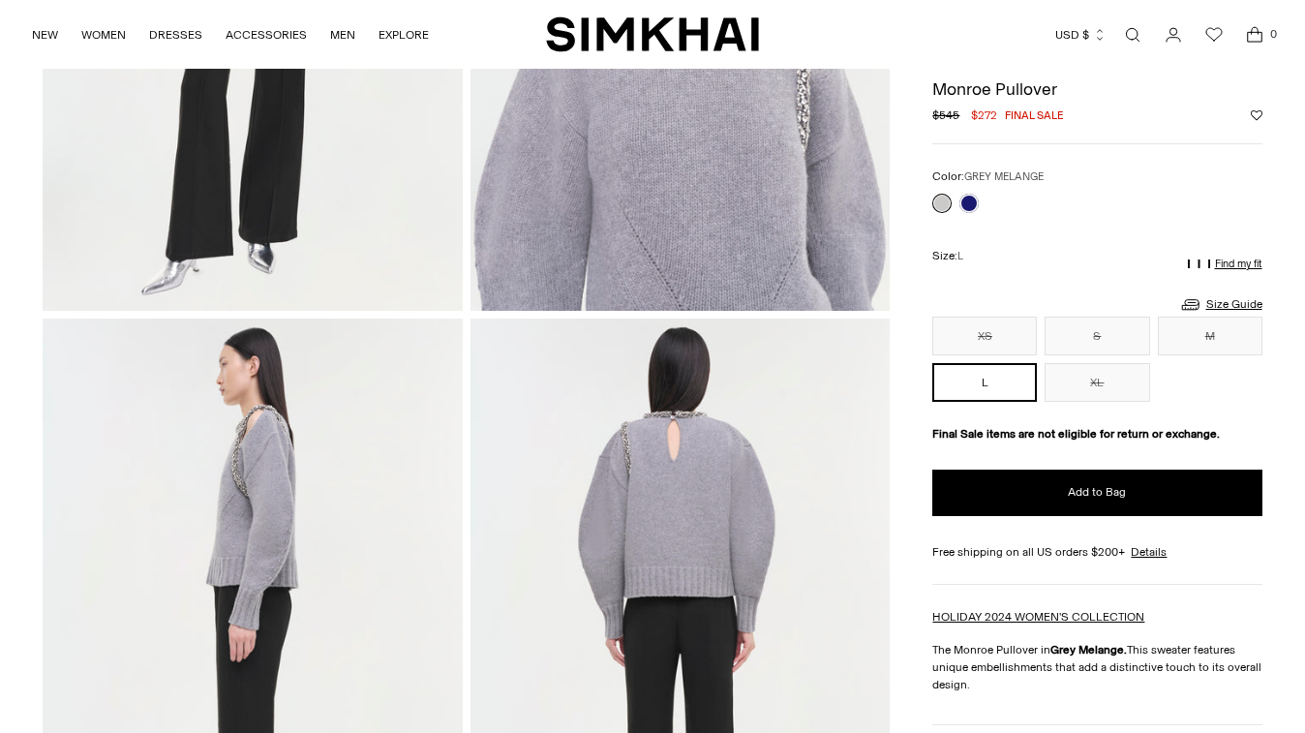
scroll to position [396, 0]
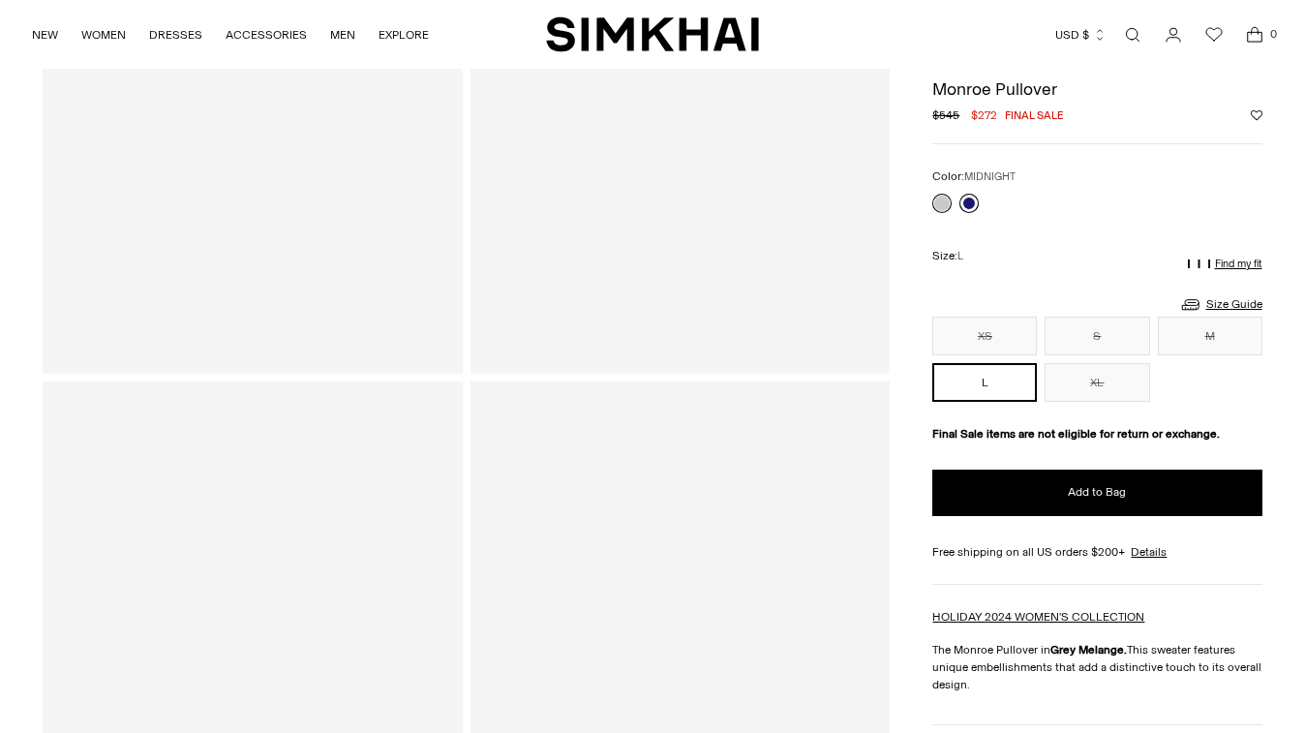
click at [968, 205] on link at bounding box center [968, 203] width 19 height 19
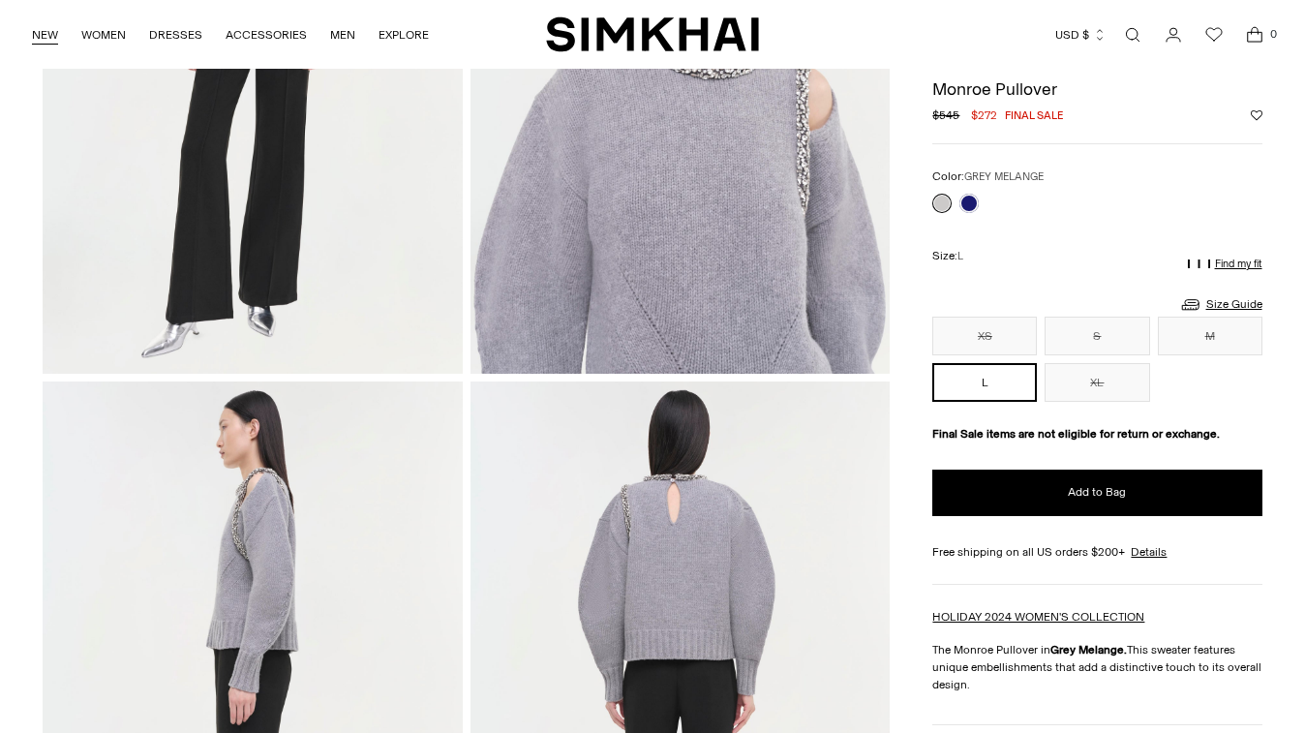
click at [42, 30] on link "NEW" at bounding box center [45, 35] width 26 height 43
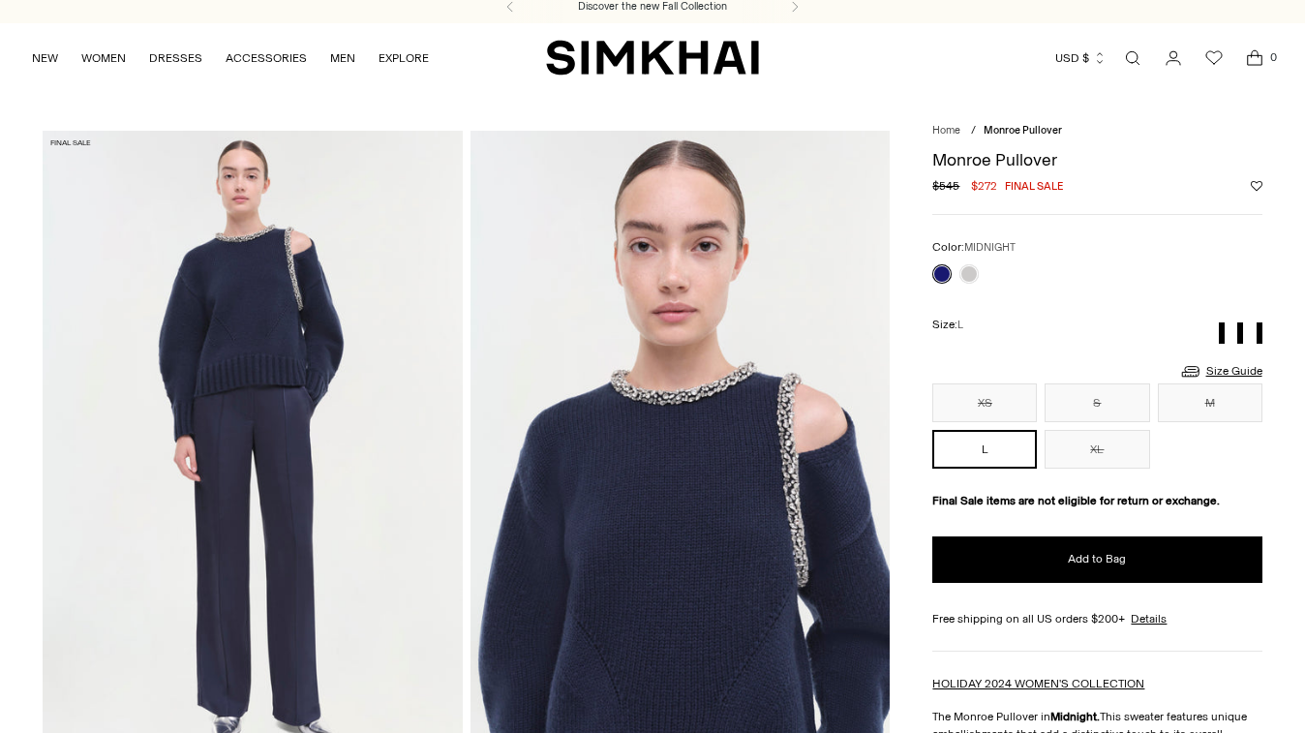
scroll to position [15, 0]
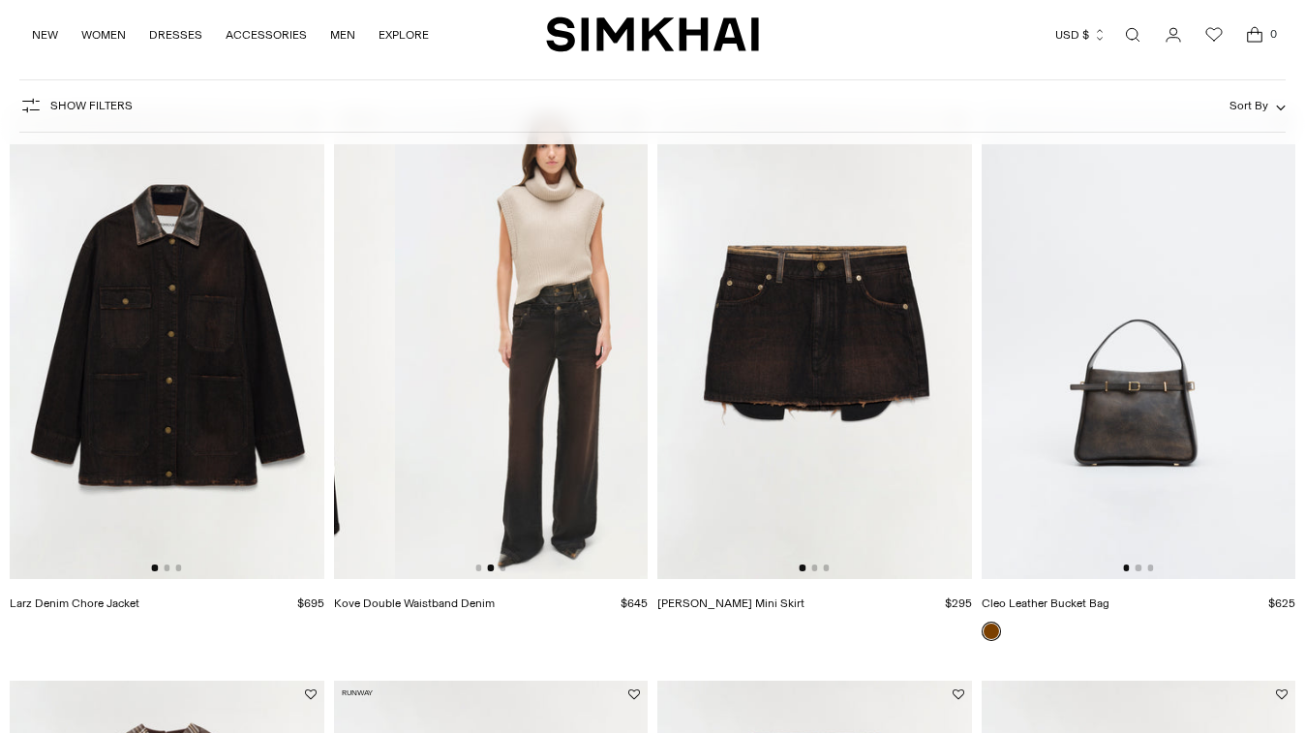
scroll to position [2293, 0]
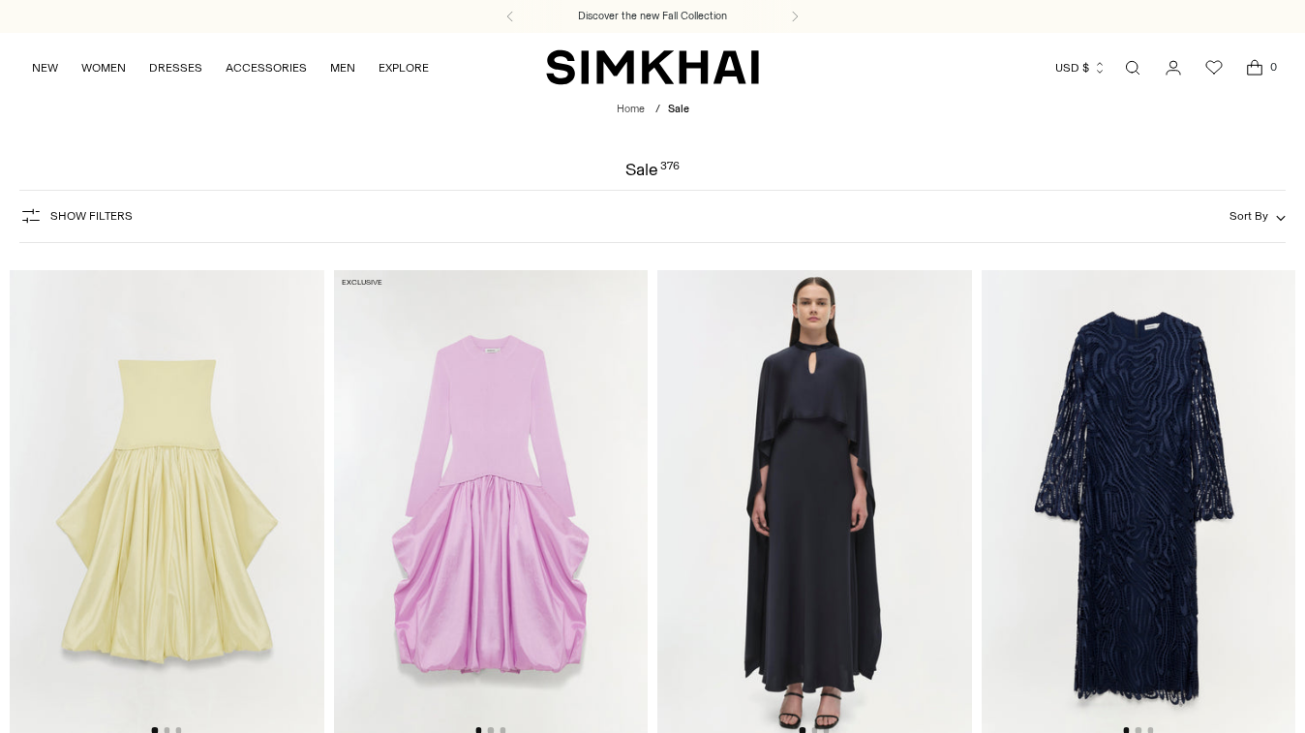
click at [1252, 210] on span "Sort By" at bounding box center [1249, 216] width 39 height 14
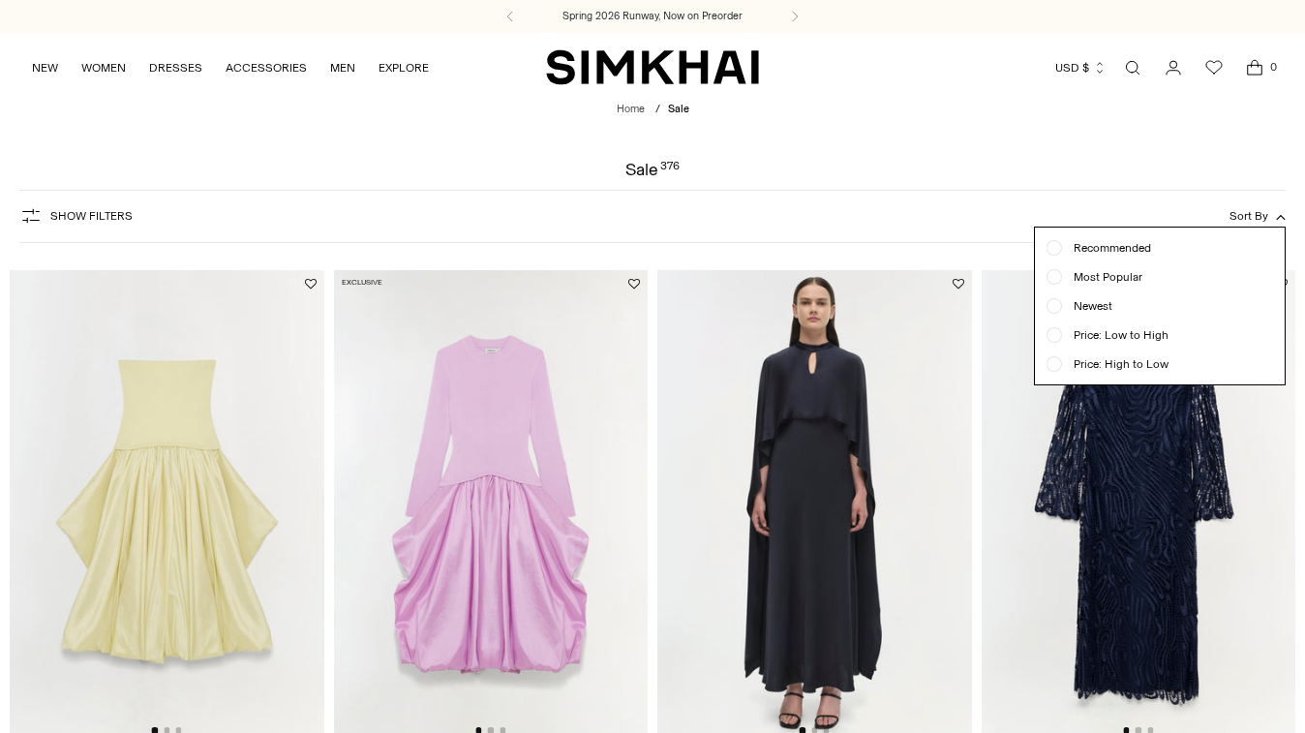
click at [95, 219] on span "Show Filters" at bounding box center [91, 216] width 82 height 14
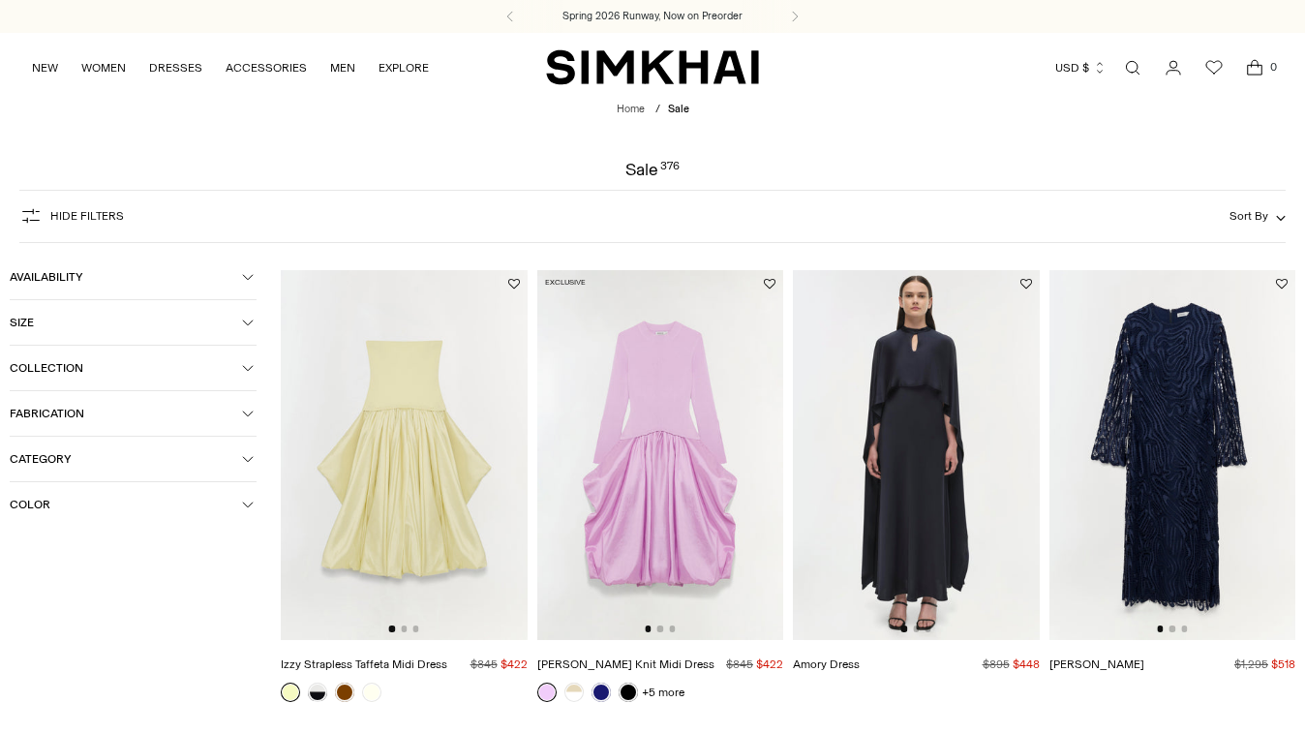
click at [92, 324] on span "Size" at bounding box center [126, 323] width 232 height 14
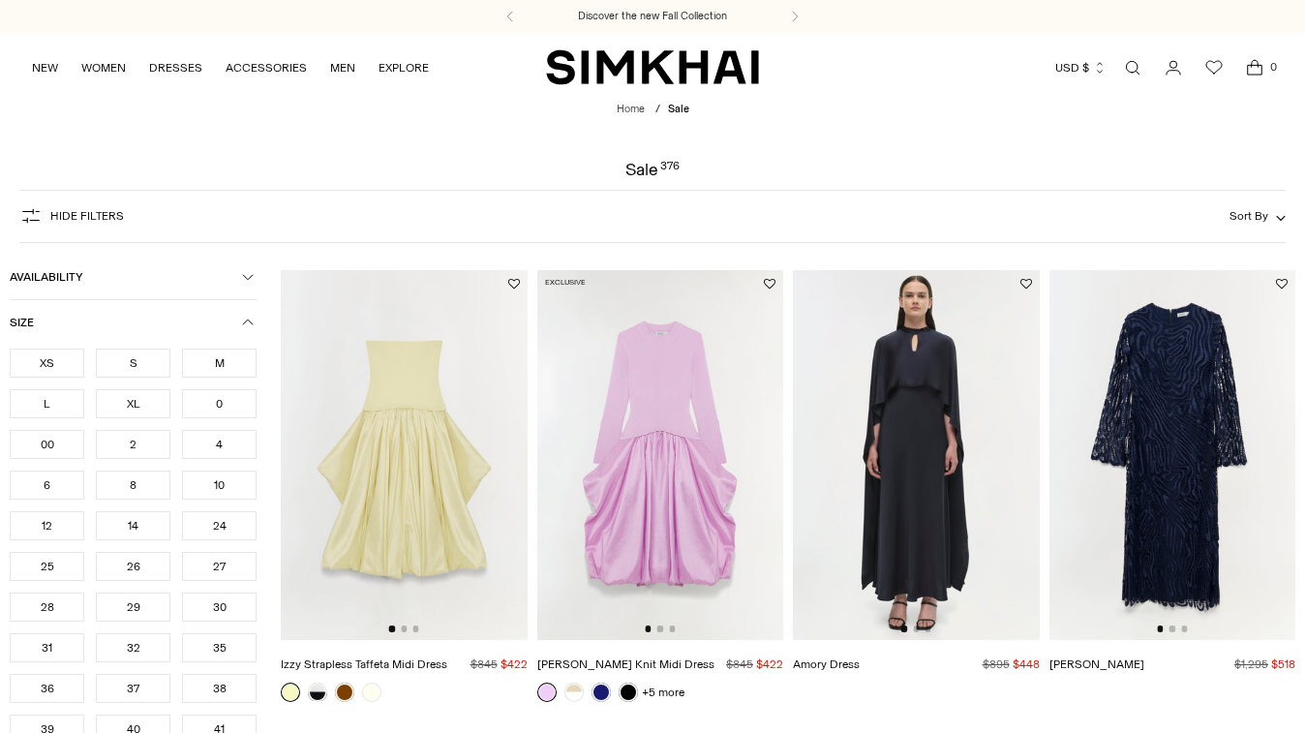
scroll to position [33, 0]
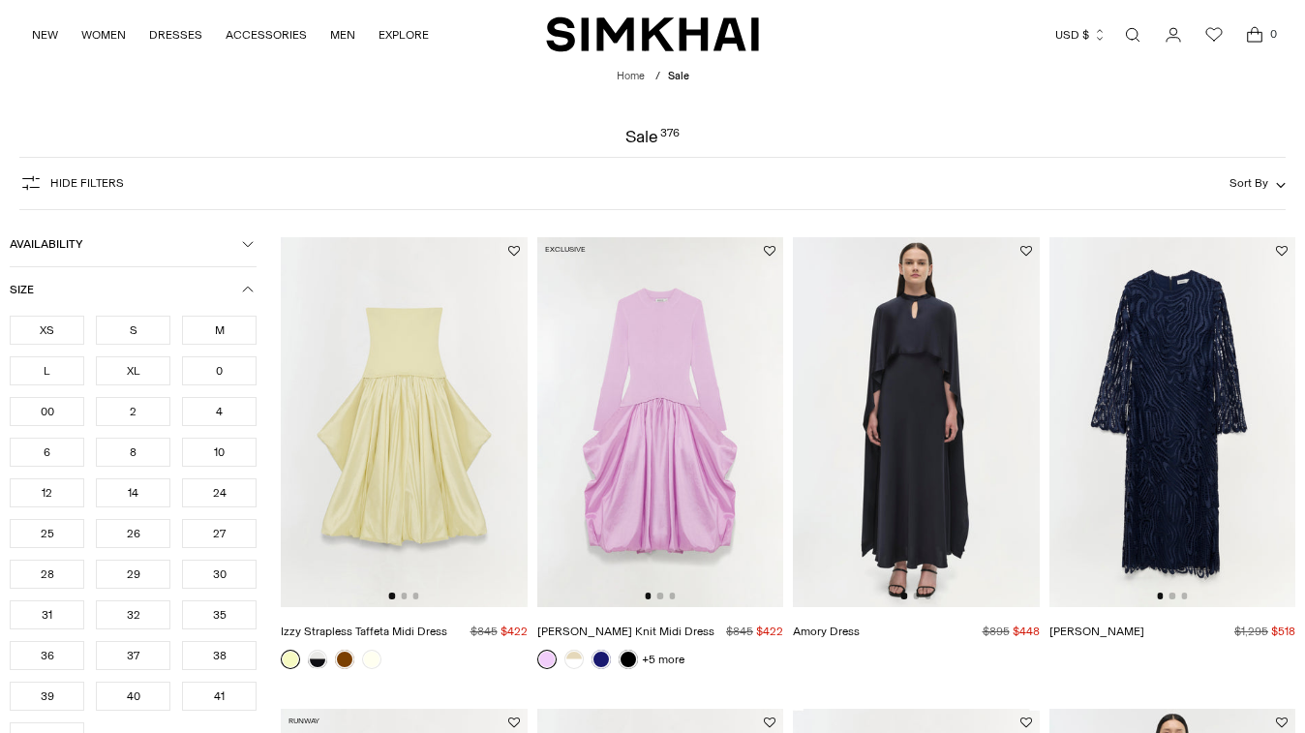
click at [223, 405] on div "4" at bounding box center [219, 411] width 75 height 29
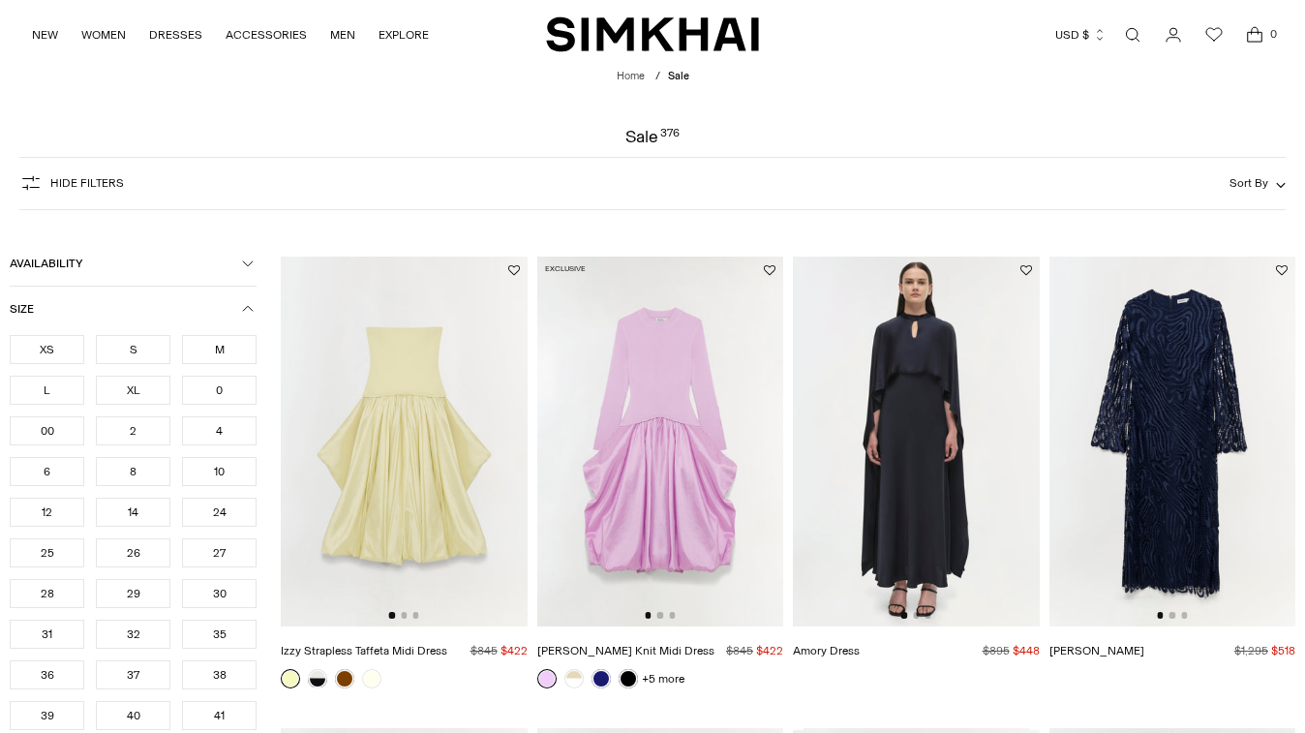
click at [120, 343] on div "S" at bounding box center [133, 349] width 75 height 29
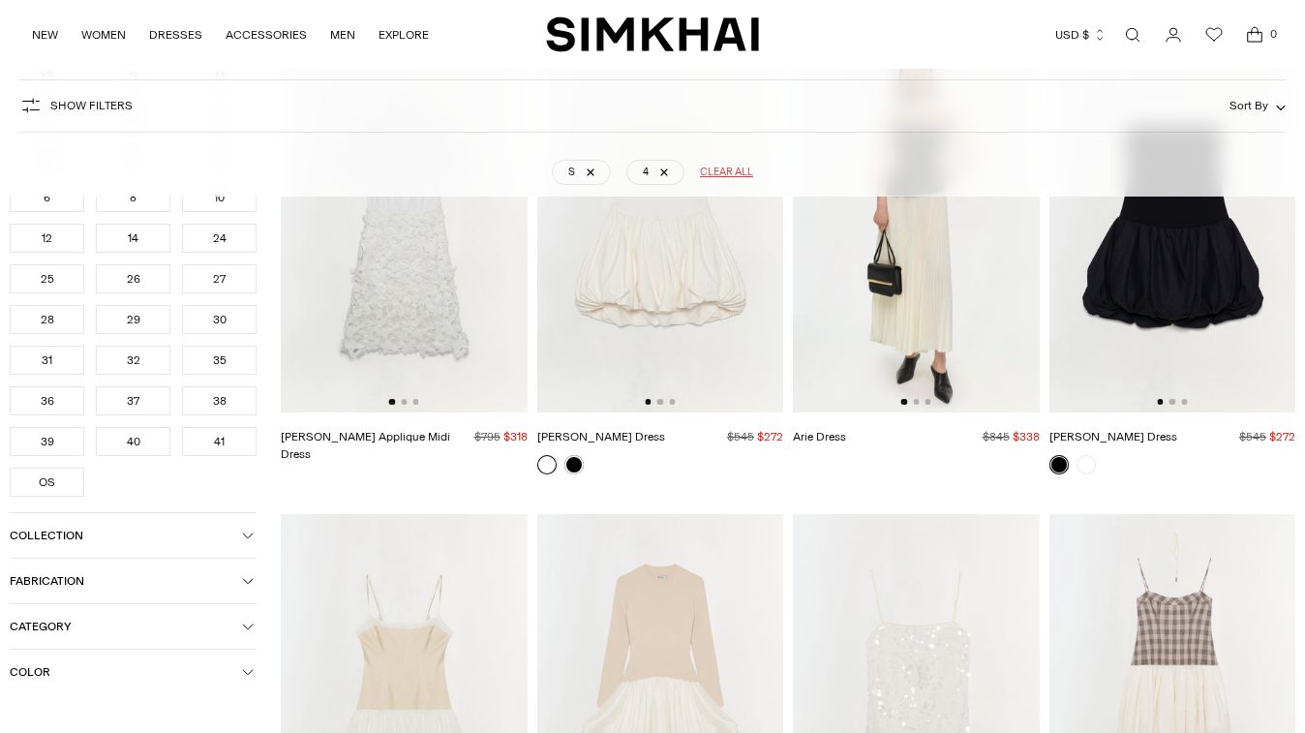
scroll to position [988, 0]
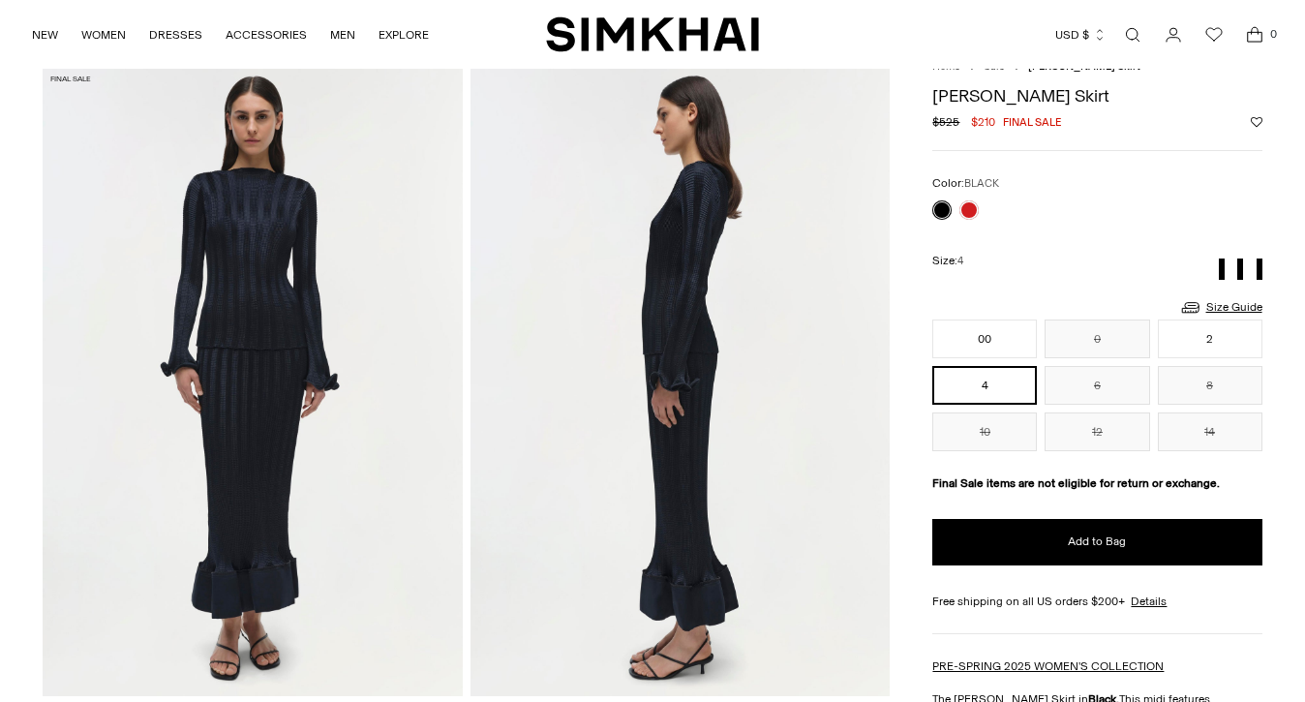
scroll to position [79, 0]
